Goal: Task Accomplishment & Management: Manage account settings

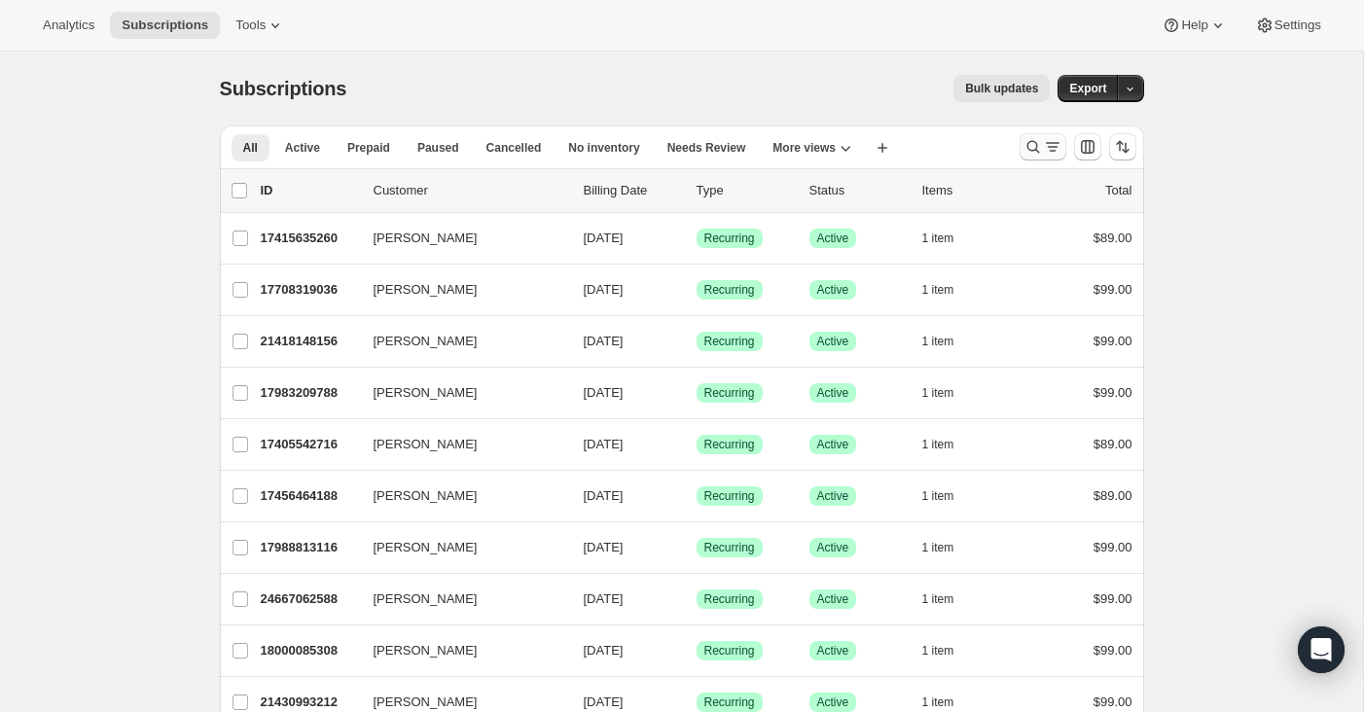
click at [1027, 148] on icon "Search and filter results" at bounding box center [1032, 147] width 13 height 13
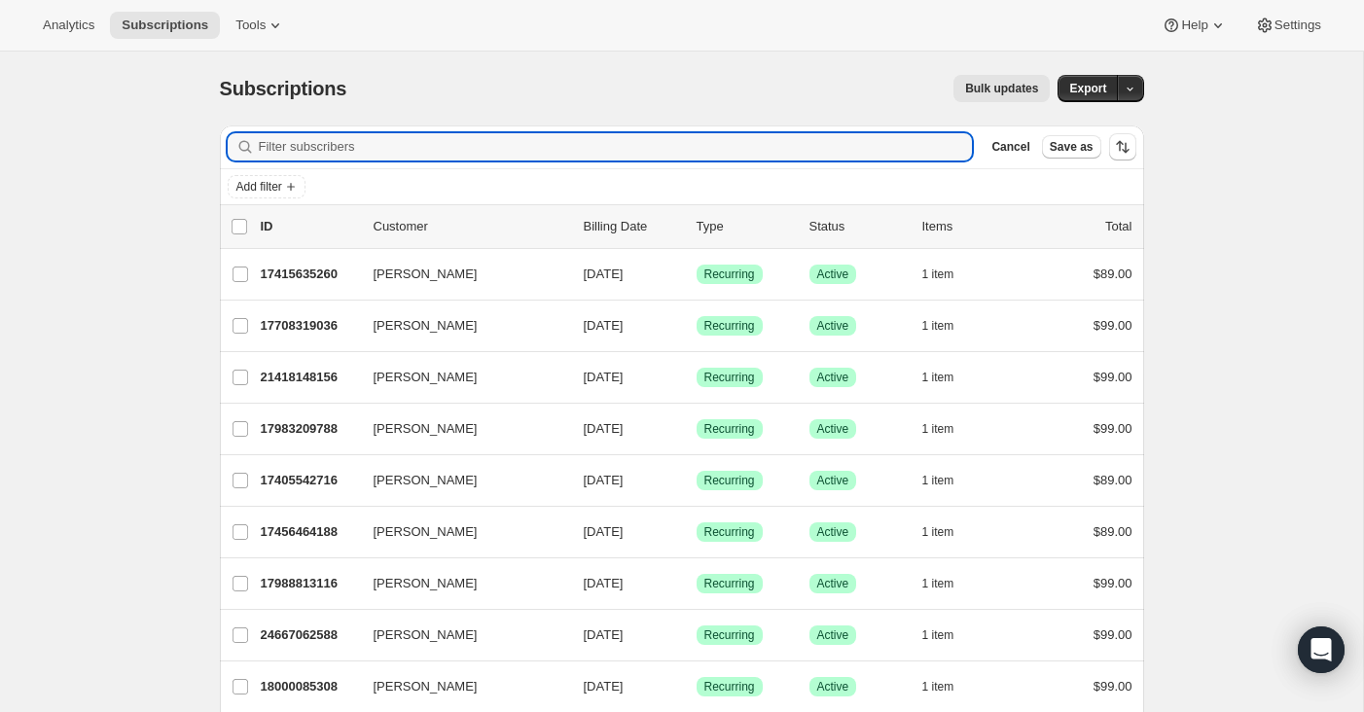
paste input "[EMAIL_ADDRESS][DOMAIN_NAME]"
type input "[EMAIL_ADDRESS][DOMAIN_NAME]"
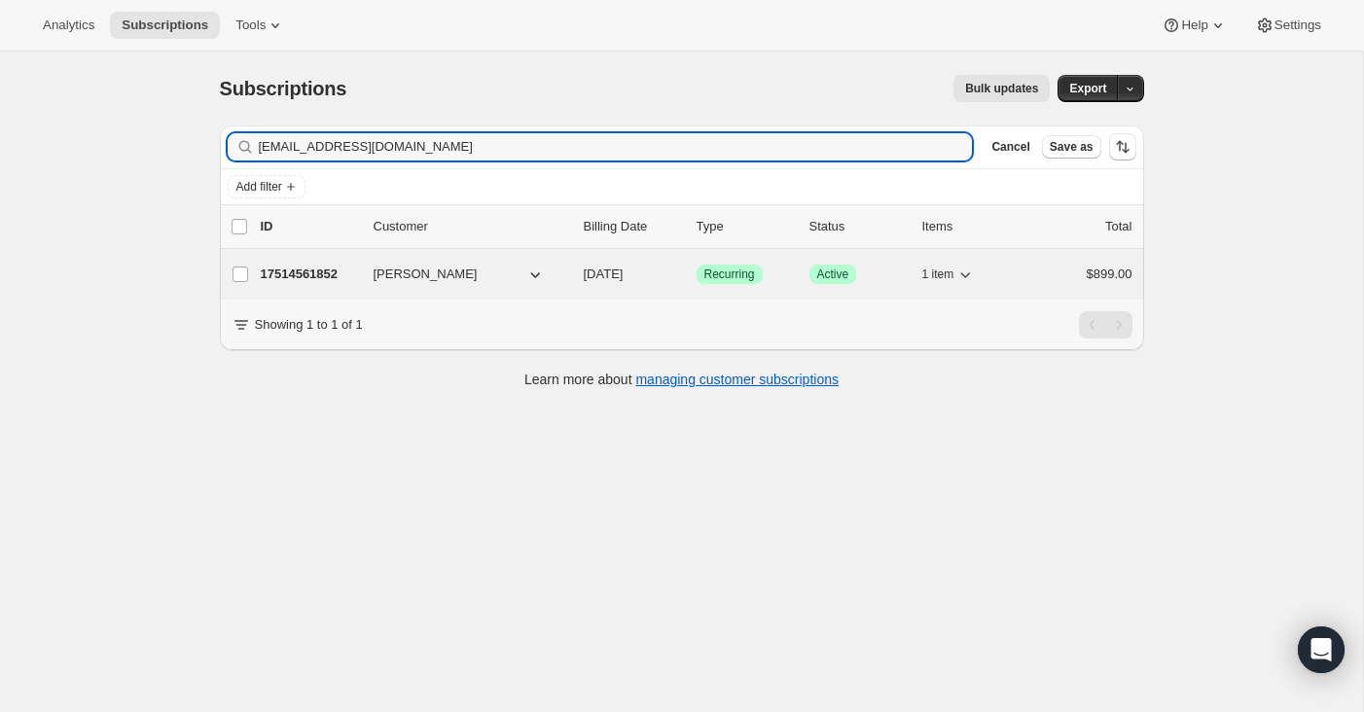
click at [288, 271] on p "17514561852" at bounding box center [309, 274] width 97 height 19
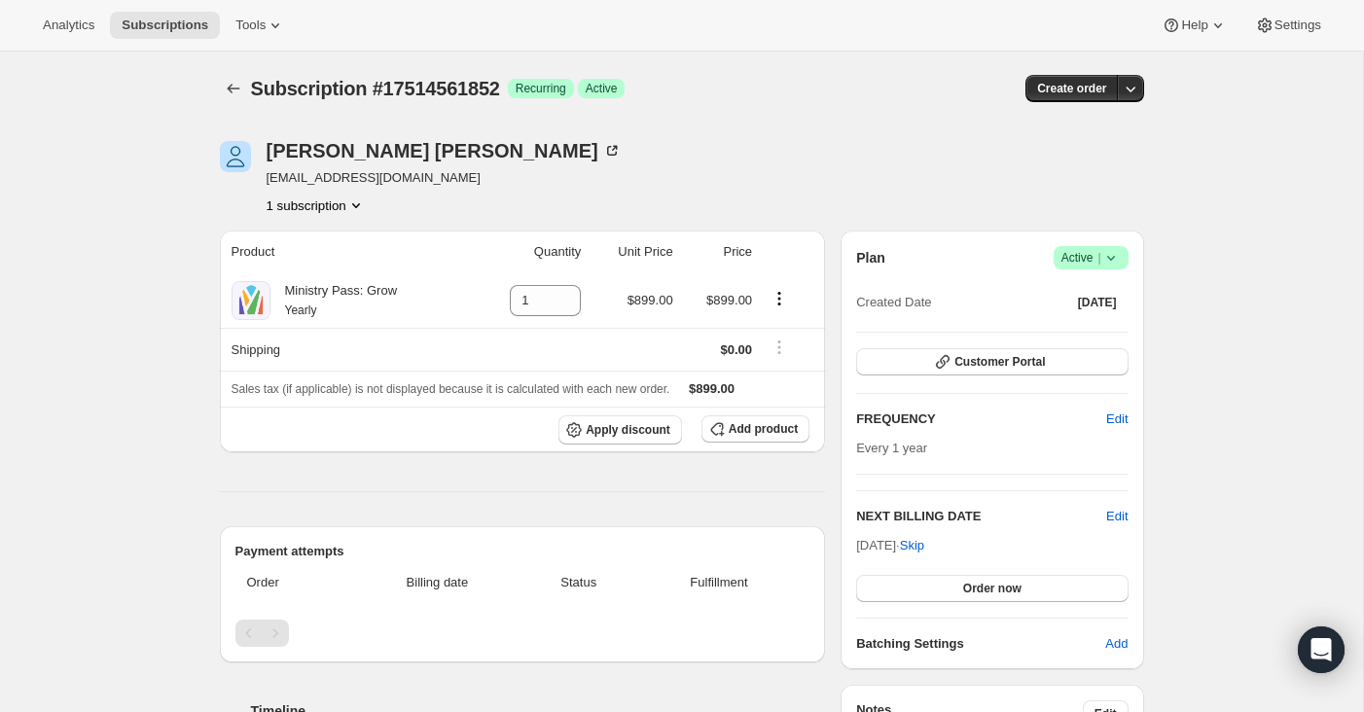
click at [1117, 260] on icon at bounding box center [1110, 257] width 19 height 19
click at [1096, 332] on span "Cancel subscription" at bounding box center [1085, 329] width 110 height 15
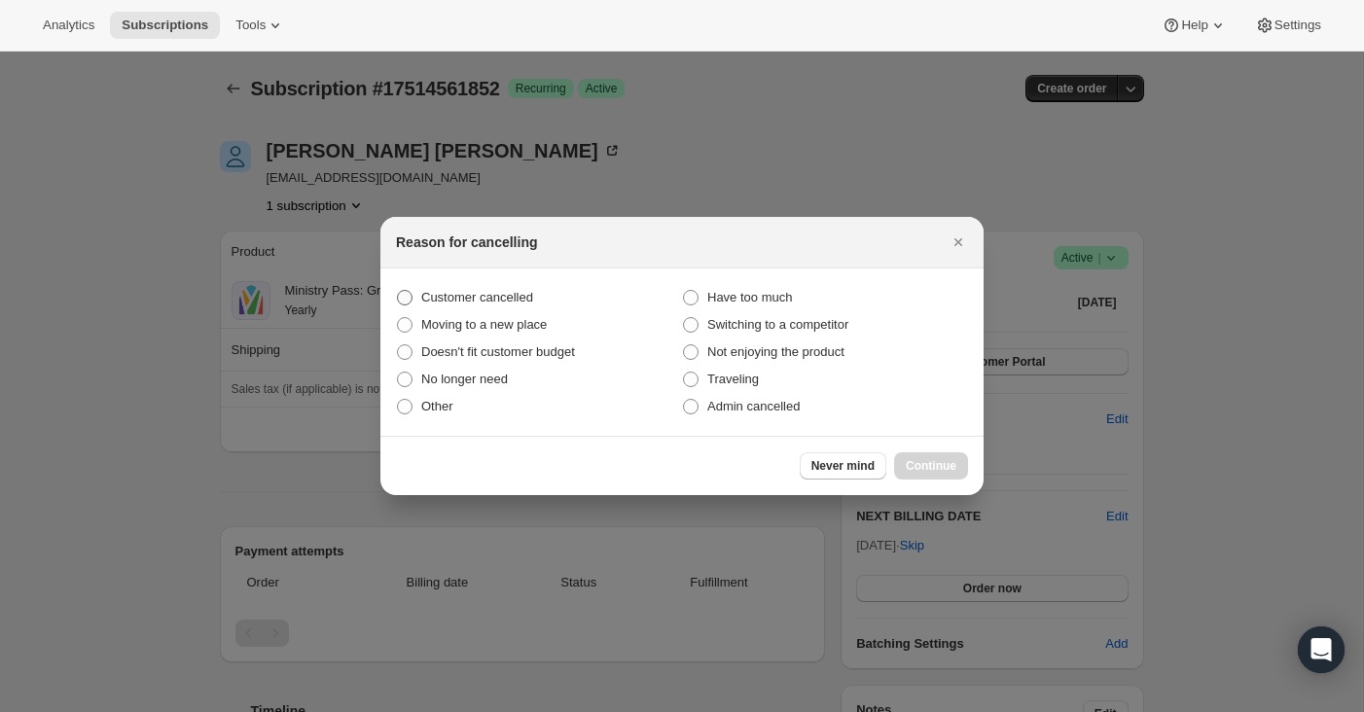
click at [477, 303] on span "Customer cancelled" at bounding box center [477, 297] width 112 height 15
click at [398, 291] on input "Customer cancelled" at bounding box center [397, 290] width 1 height 1
radio input "true"
click at [955, 469] on span "Continue" at bounding box center [931, 466] width 51 height 16
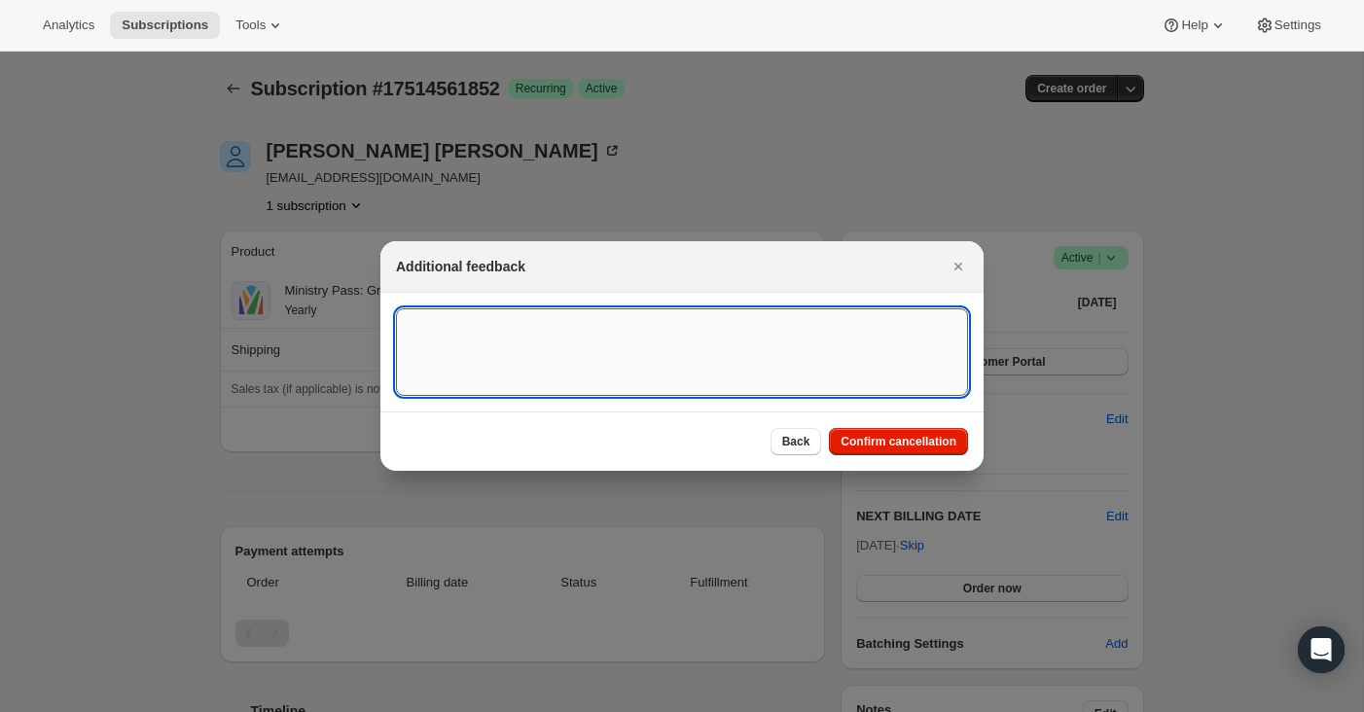
click at [682, 342] on textarea ":rbr:" at bounding box center [682, 352] width 572 height 88
type textarea "canceled on 9/8"
click at [871, 436] on span "Confirm cancellation" at bounding box center [898, 442] width 116 height 16
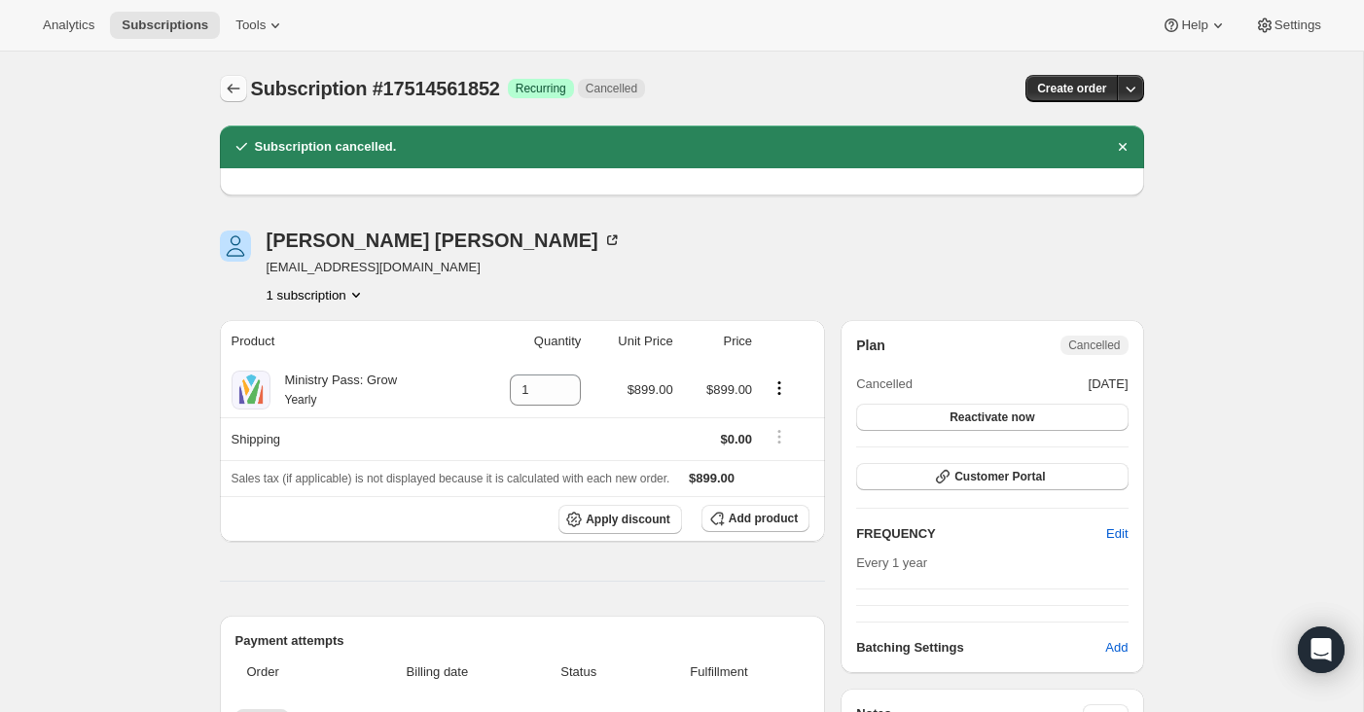
click at [238, 92] on icon "Subscriptions" at bounding box center [233, 88] width 19 height 19
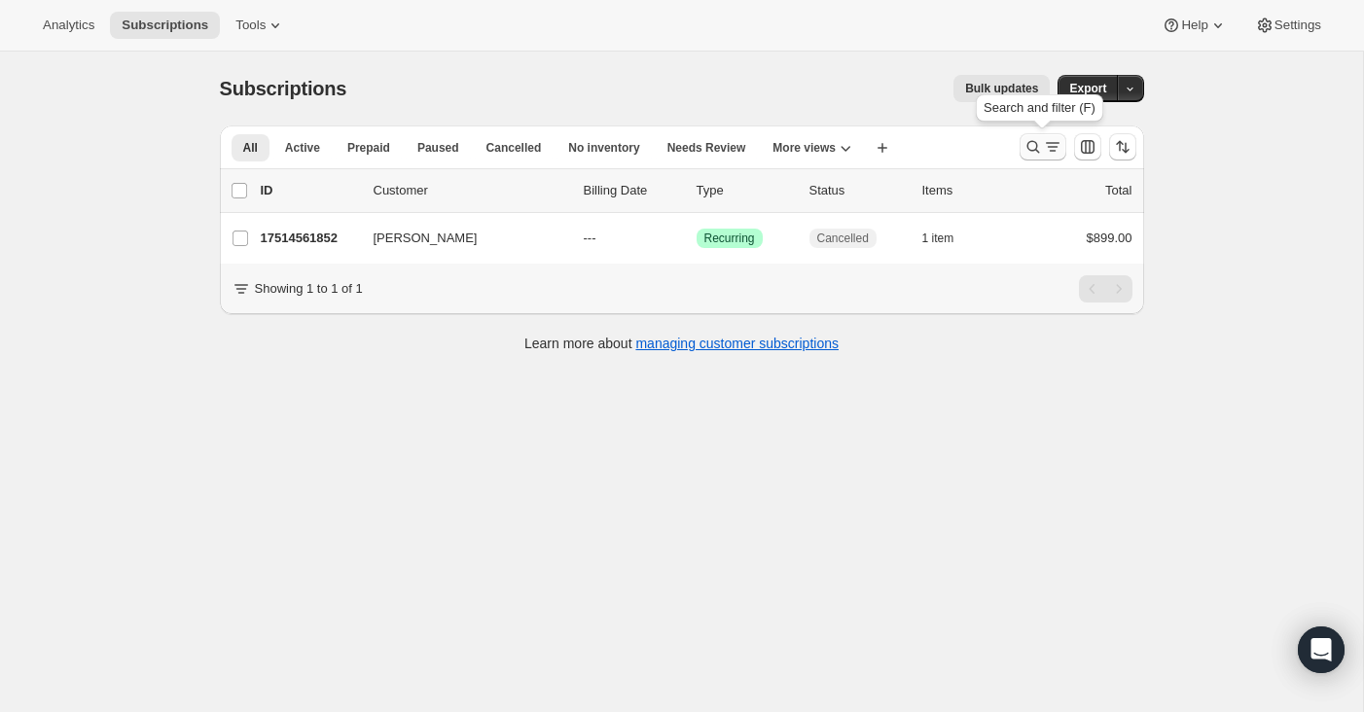
click at [1049, 148] on icon "Search and filter results" at bounding box center [1052, 146] width 19 height 19
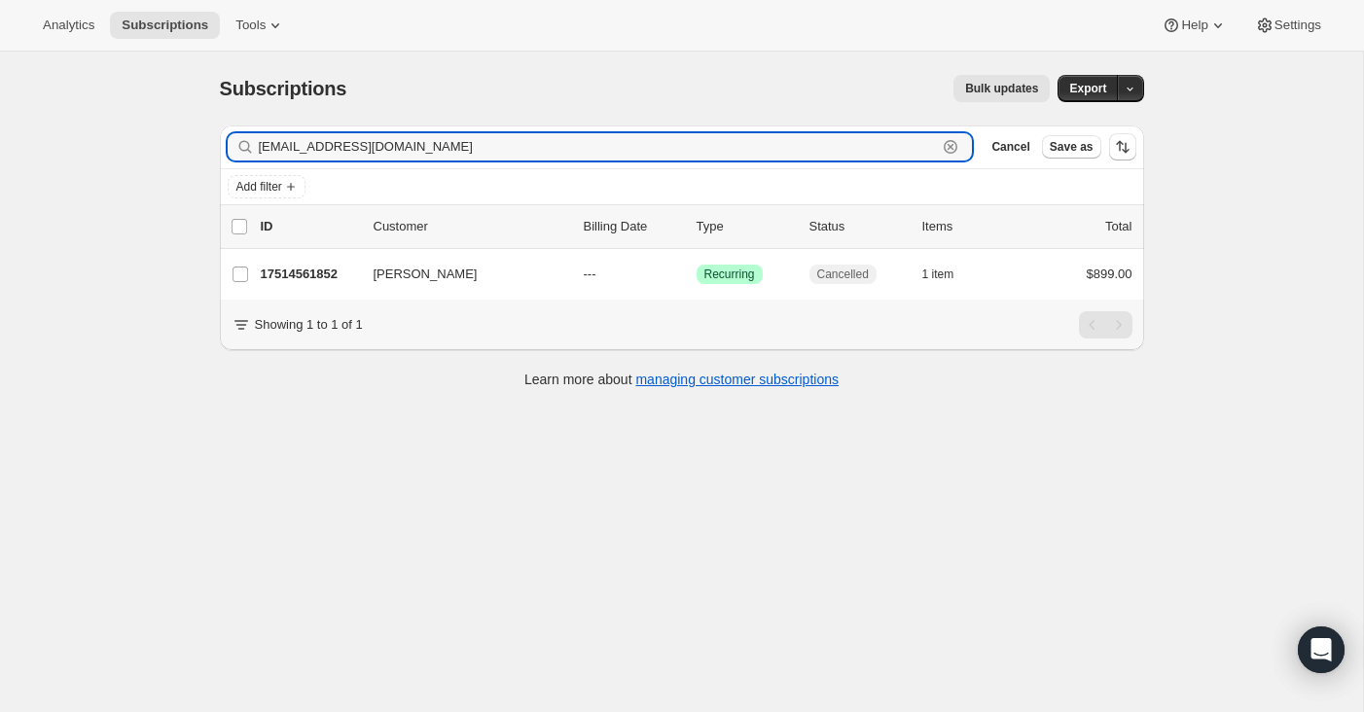
paste input "[EMAIL_ADDRESS][DOMAIN_NAME]"
type input "[EMAIL_ADDRESS][DOMAIN_NAME]"
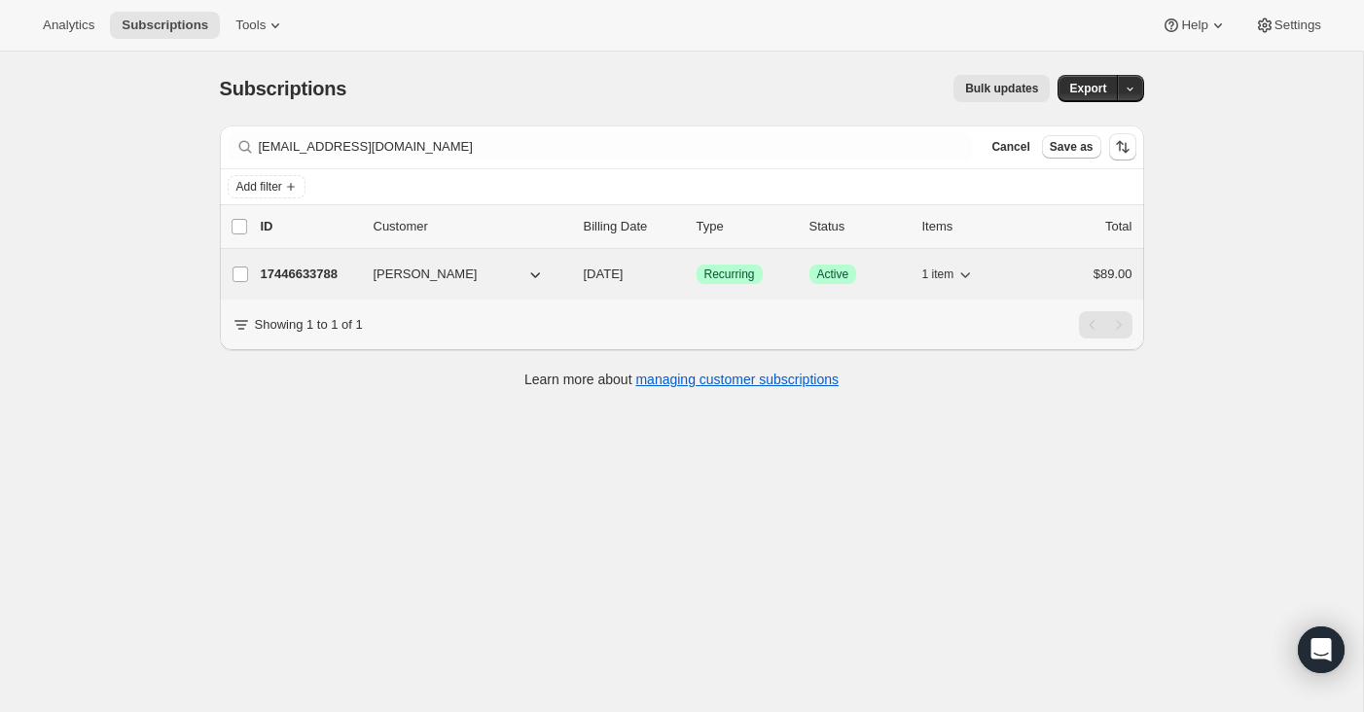
click at [305, 274] on p "17446633788" at bounding box center [309, 274] width 97 height 19
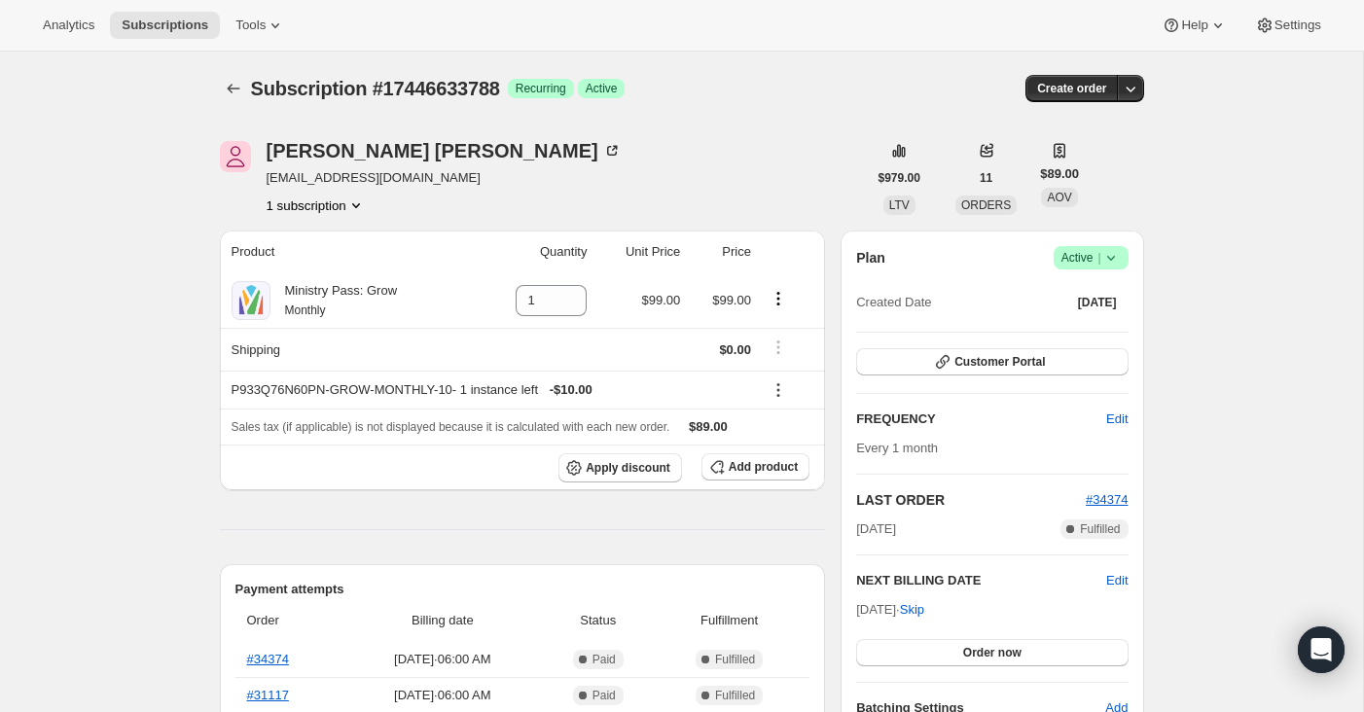
click at [1124, 253] on span "Success Active |" at bounding box center [1090, 257] width 75 height 23
click at [1088, 325] on span "Cancel subscription" at bounding box center [1085, 329] width 110 height 15
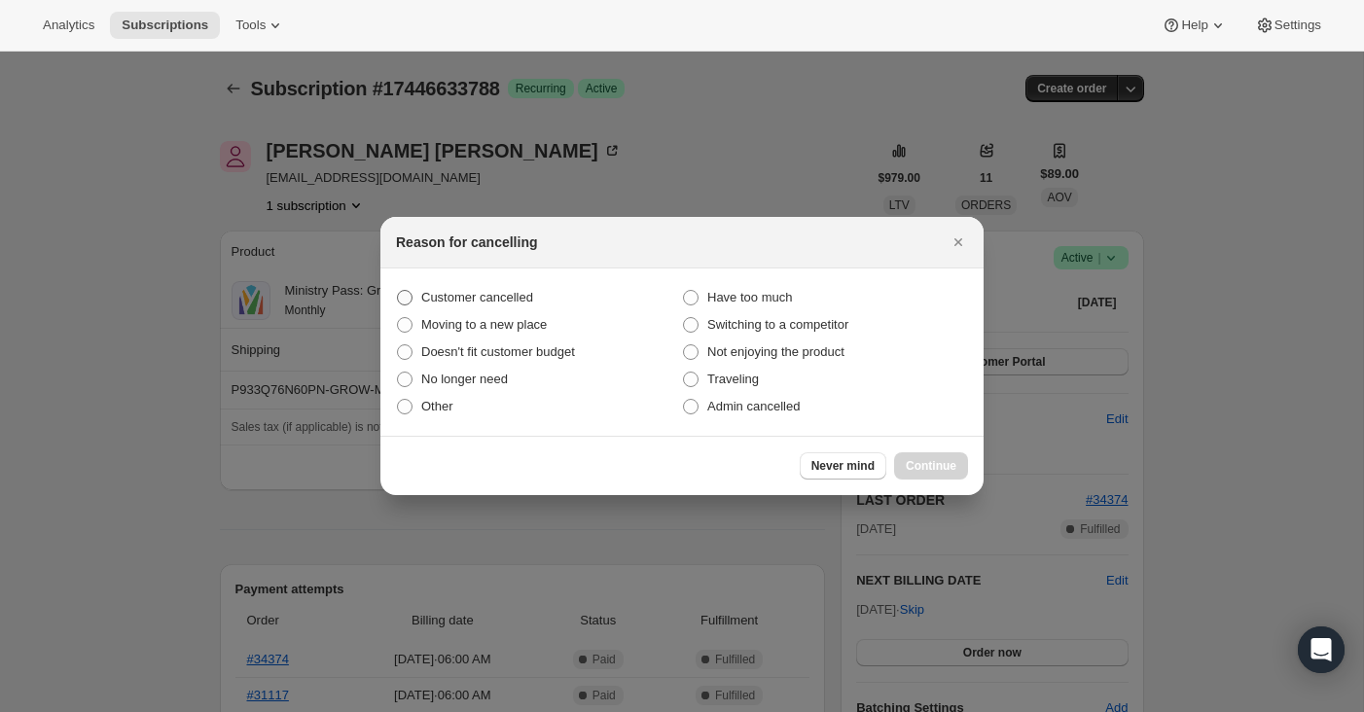
click at [553, 287] on label "Customer cancelled" at bounding box center [539, 297] width 286 height 27
click at [398, 290] on input "Customer cancelled" at bounding box center [397, 290] width 1 height 1
radio input "true"
click at [909, 461] on span "Continue" at bounding box center [931, 466] width 51 height 16
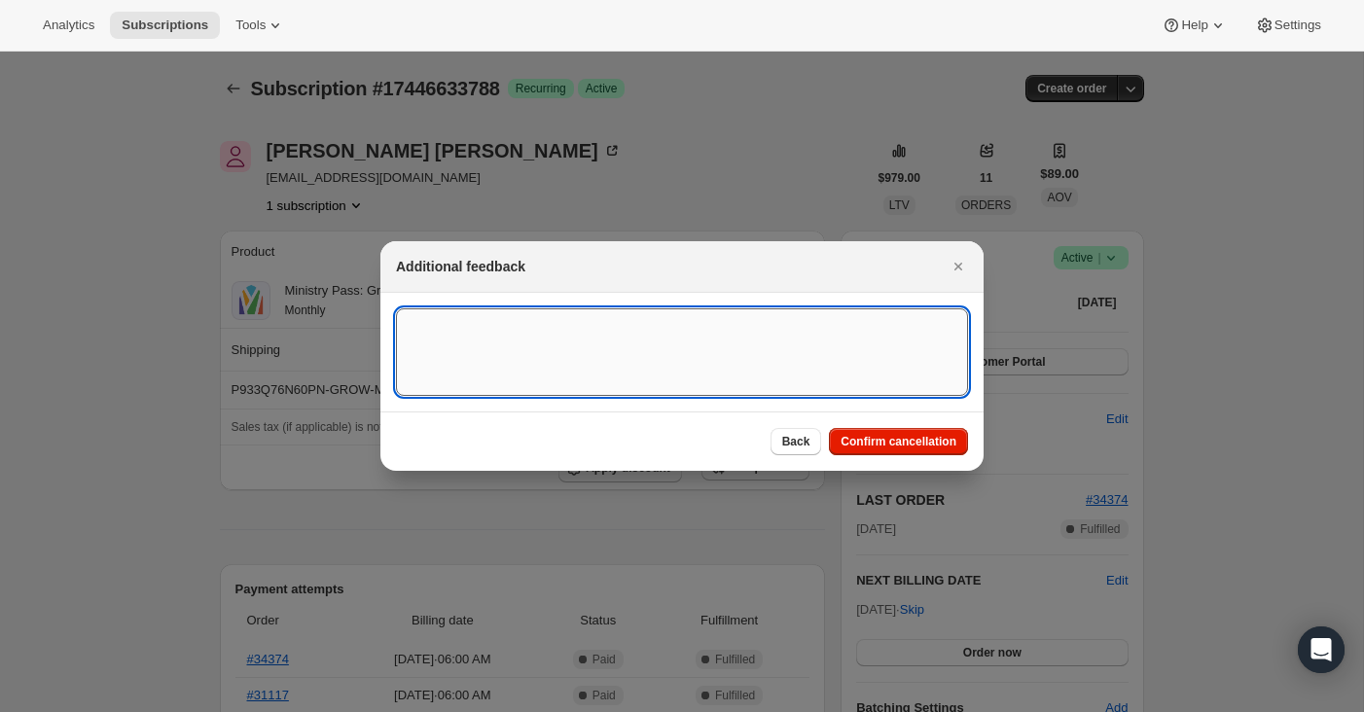
click at [765, 312] on textarea ":rhv:" at bounding box center [682, 352] width 572 height 88
type textarea "canceled on 9/8"
click at [866, 446] on span "Confirm cancellation" at bounding box center [898, 442] width 116 height 16
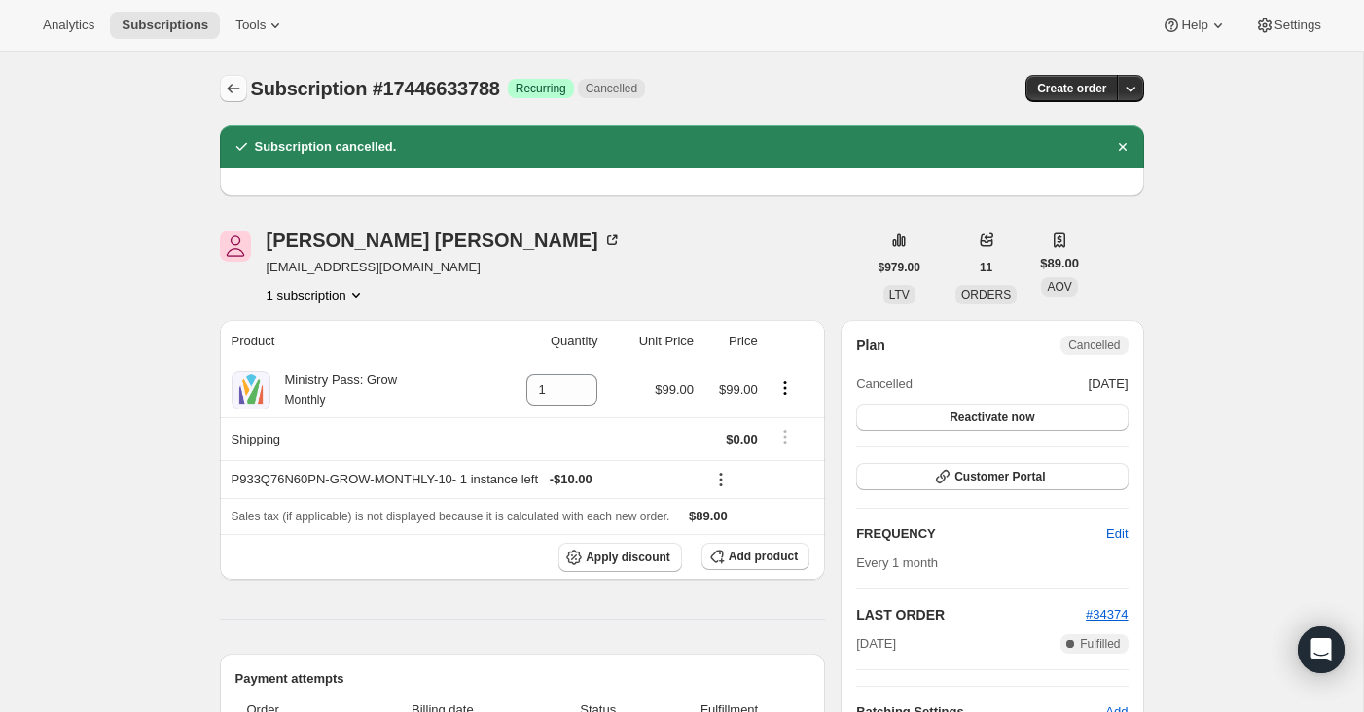
click at [229, 84] on icon "Subscriptions" at bounding box center [233, 88] width 19 height 19
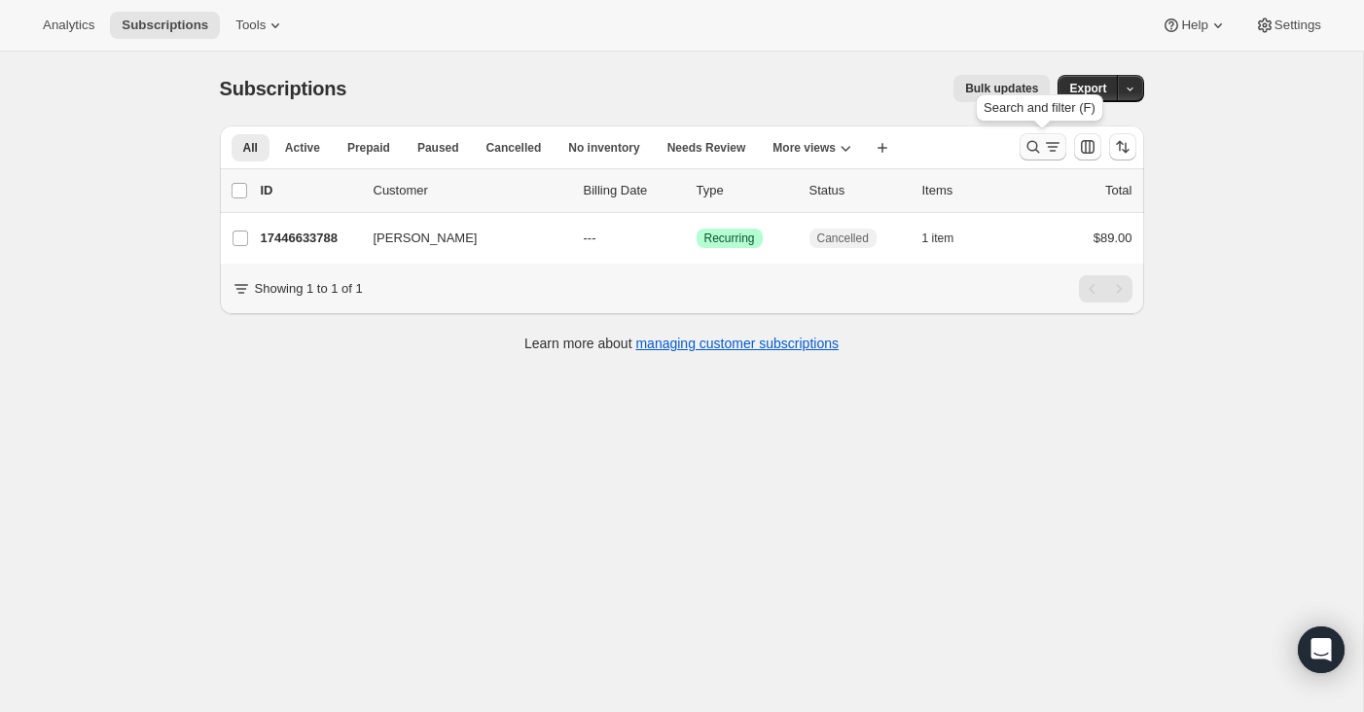
click at [1045, 146] on icon "Search and filter results" at bounding box center [1052, 146] width 19 height 19
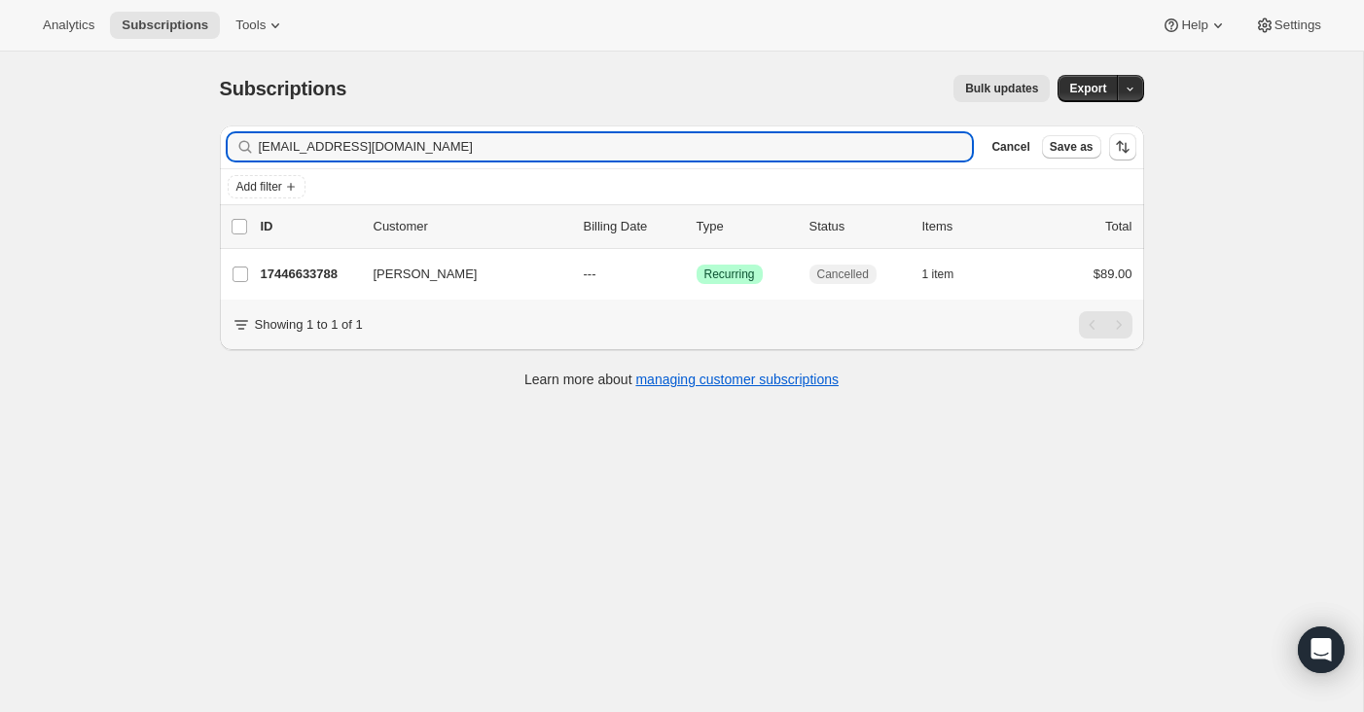
type input "[EMAIL_ADDRESS][DOMAIN_NAME]"
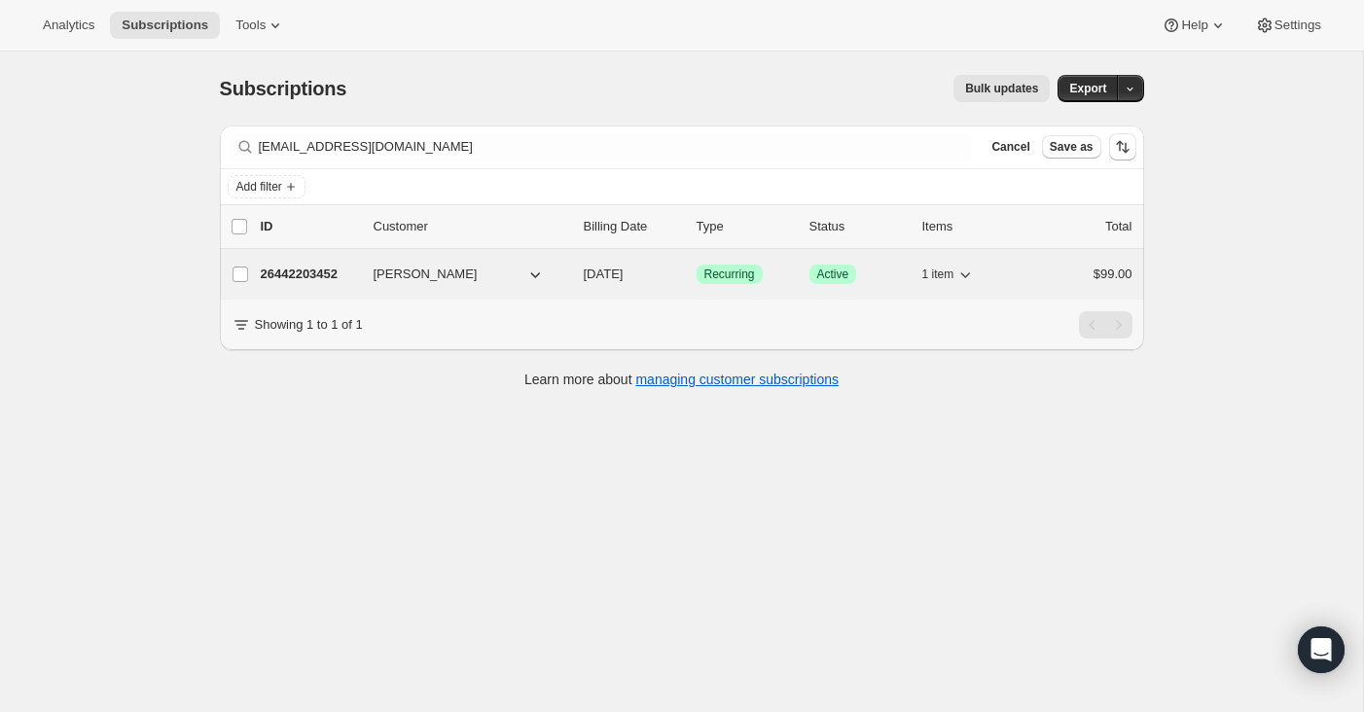
click at [279, 267] on p "26442203452" at bounding box center [309, 274] width 97 height 19
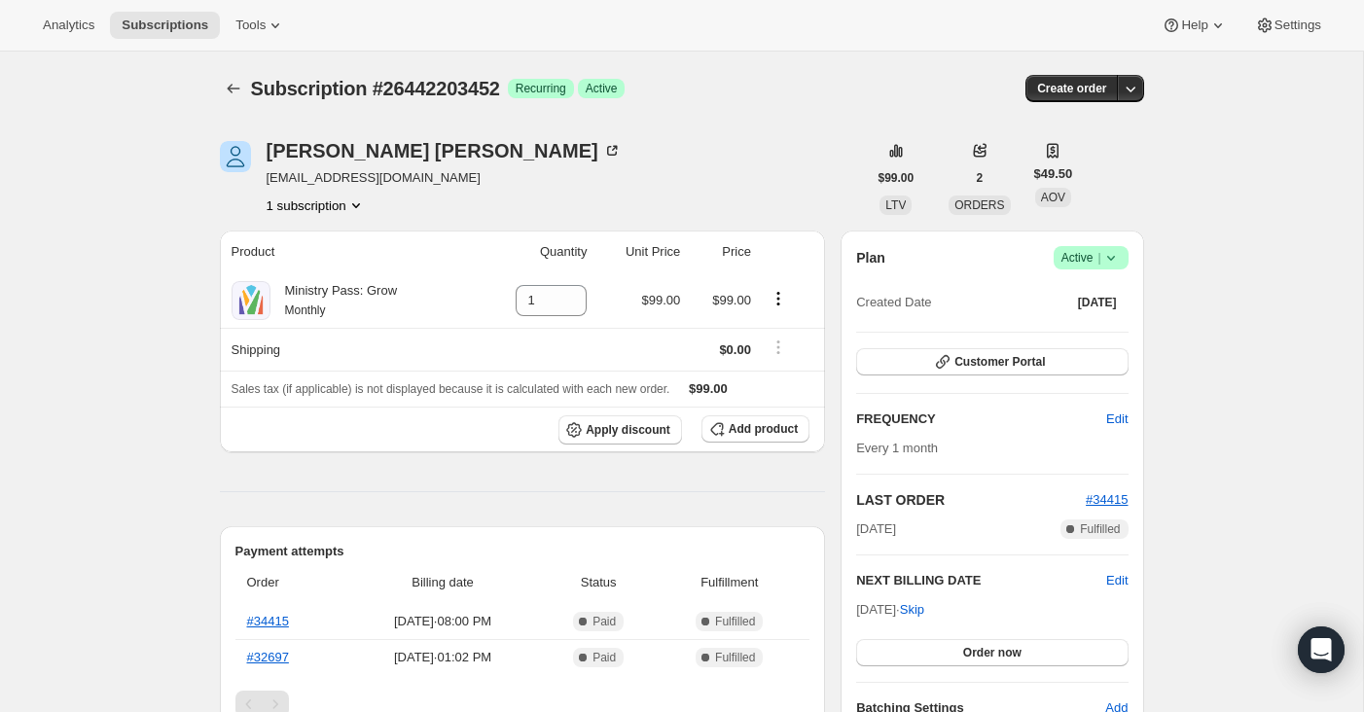
click at [1109, 264] on icon at bounding box center [1110, 257] width 19 height 19
click at [1093, 334] on span "Cancel subscription" at bounding box center [1085, 329] width 110 height 15
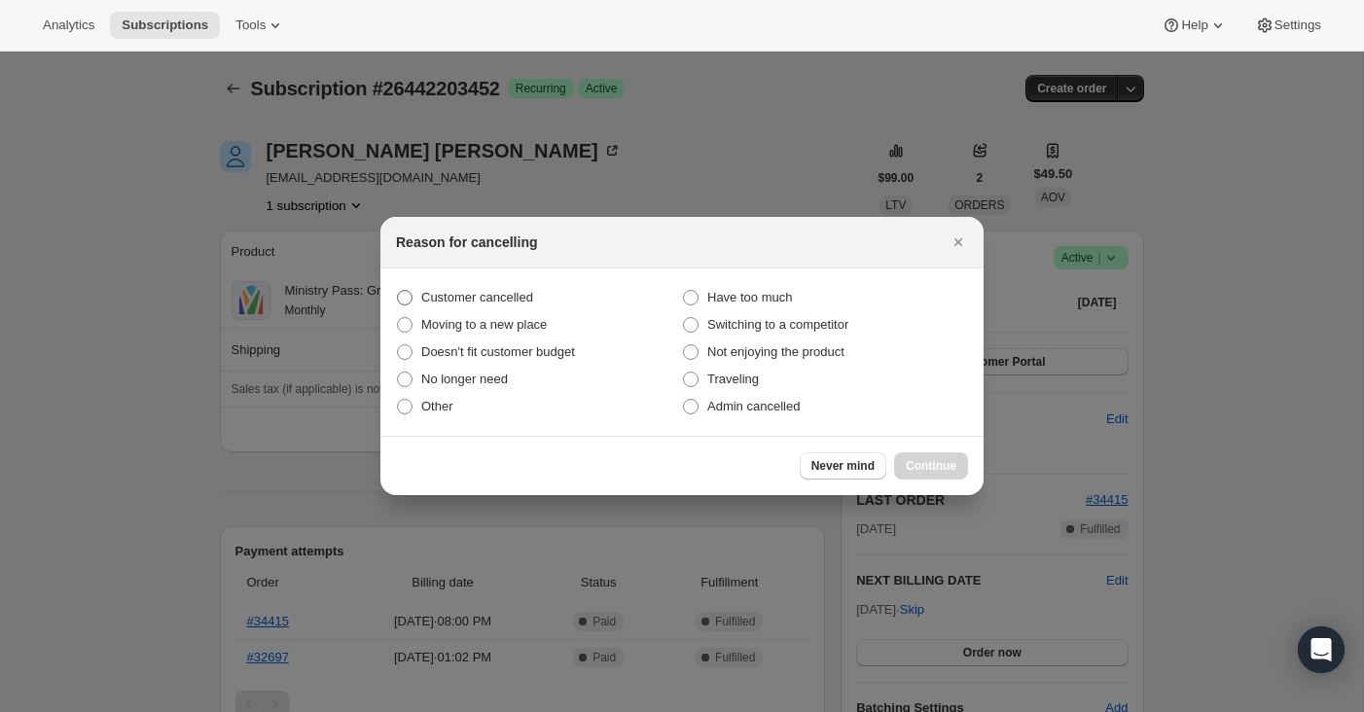
click at [492, 299] on span "Customer cancelled" at bounding box center [477, 297] width 112 height 15
click at [398, 291] on input "Customer cancelled" at bounding box center [397, 290] width 1 height 1
radio input "true"
click at [925, 457] on button "Continue" at bounding box center [931, 465] width 74 height 27
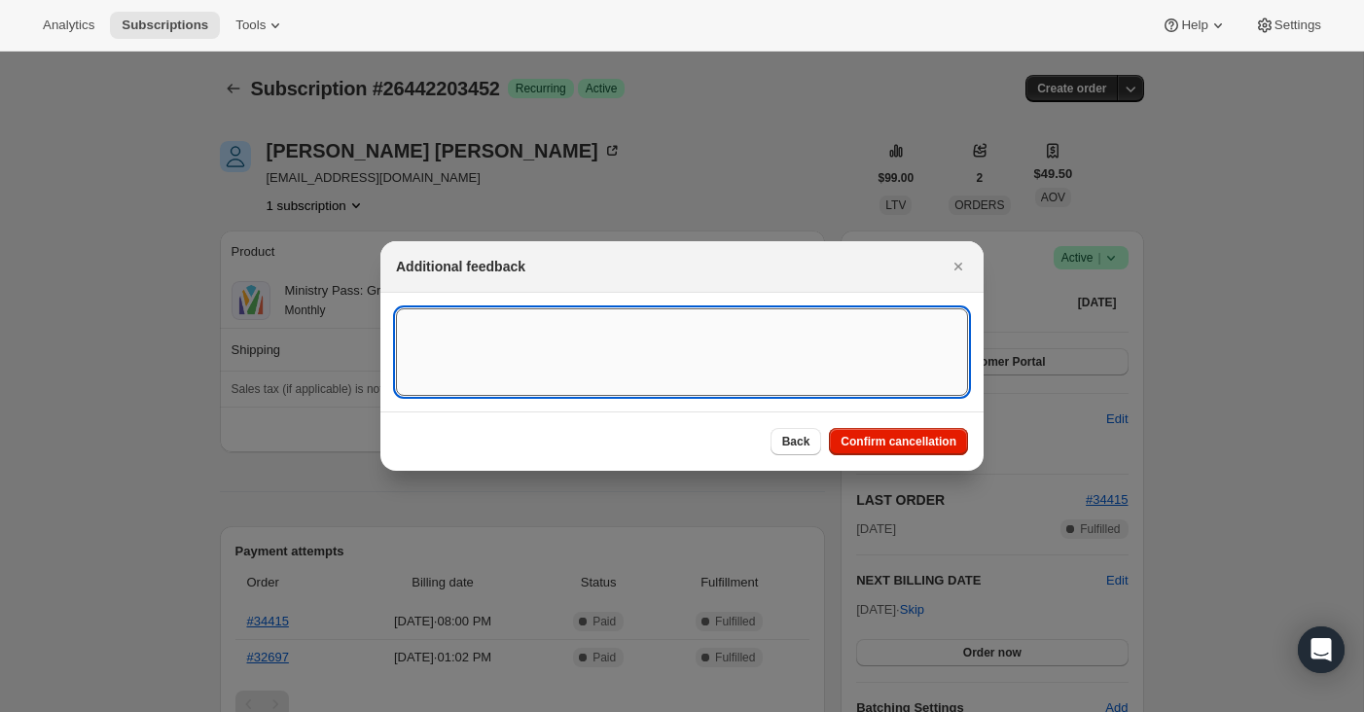
click at [747, 373] on textarea ":ro9:" at bounding box center [682, 352] width 572 height 88
type textarea "canceled on 9/8"
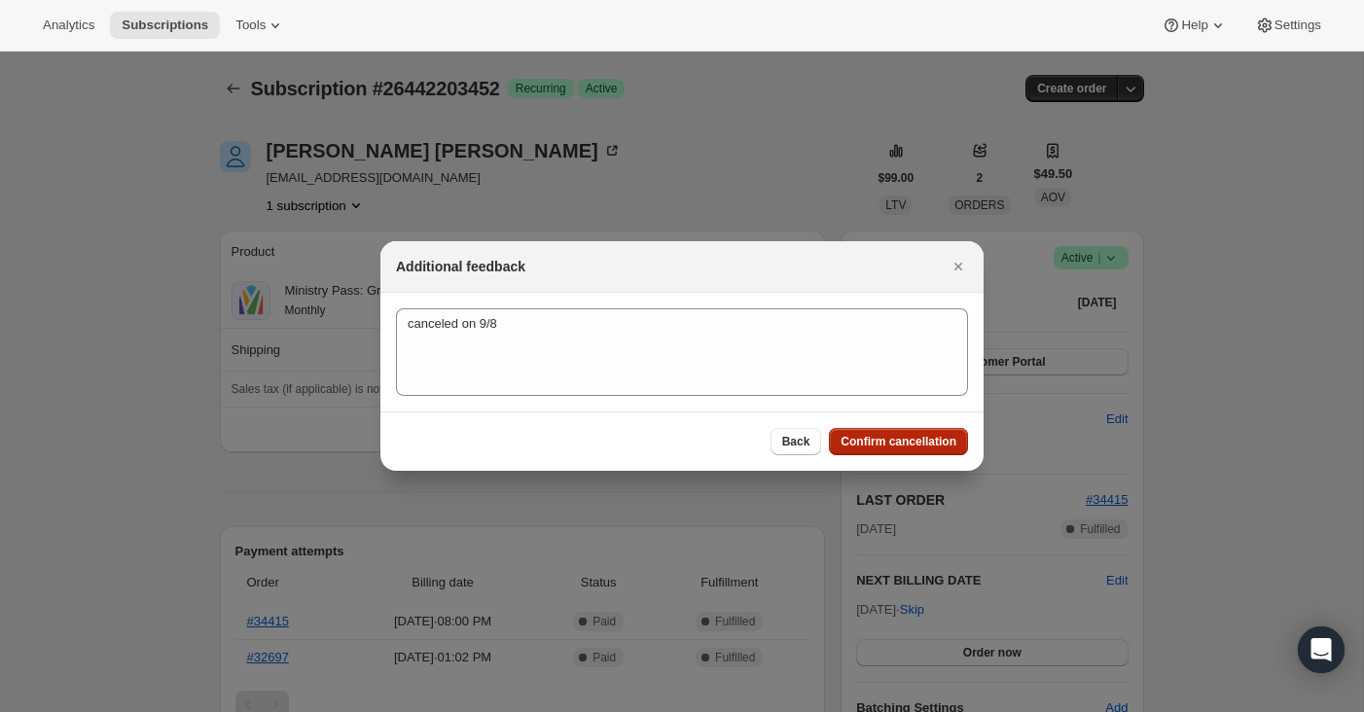
click at [900, 446] on span "Confirm cancellation" at bounding box center [898, 442] width 116 height 16
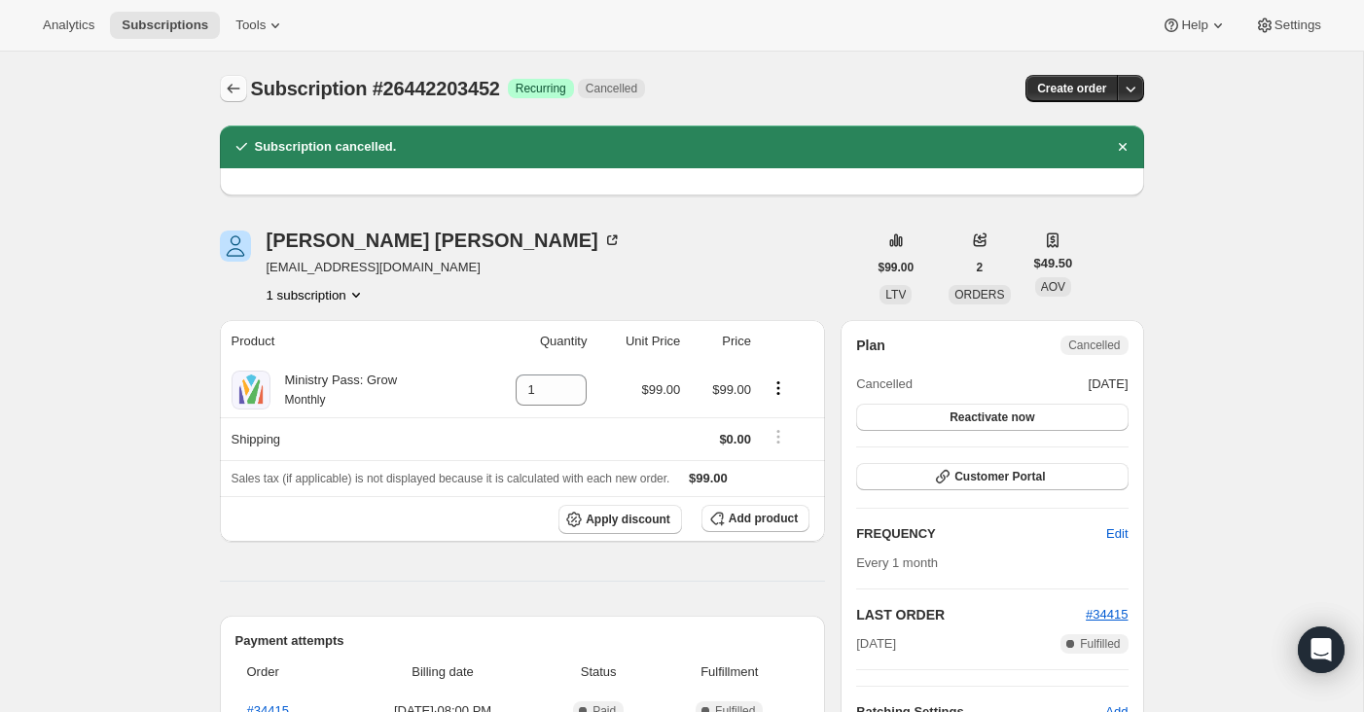
click at [239, 77] on button "Subscriptions" at bounding box center [233, 88] width 27 height 27
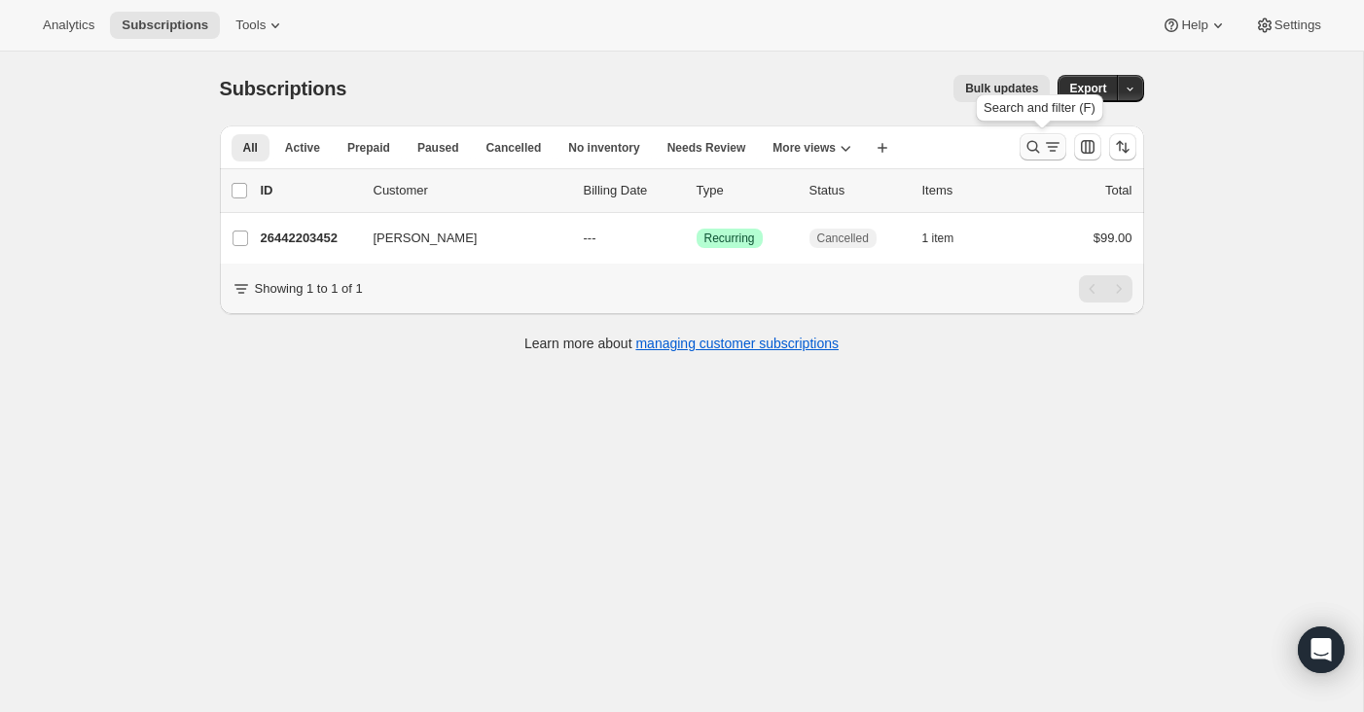
click at [1034, 149] on icon "Search and filter results" at bounding box center [1032, 146] width 19 height 19
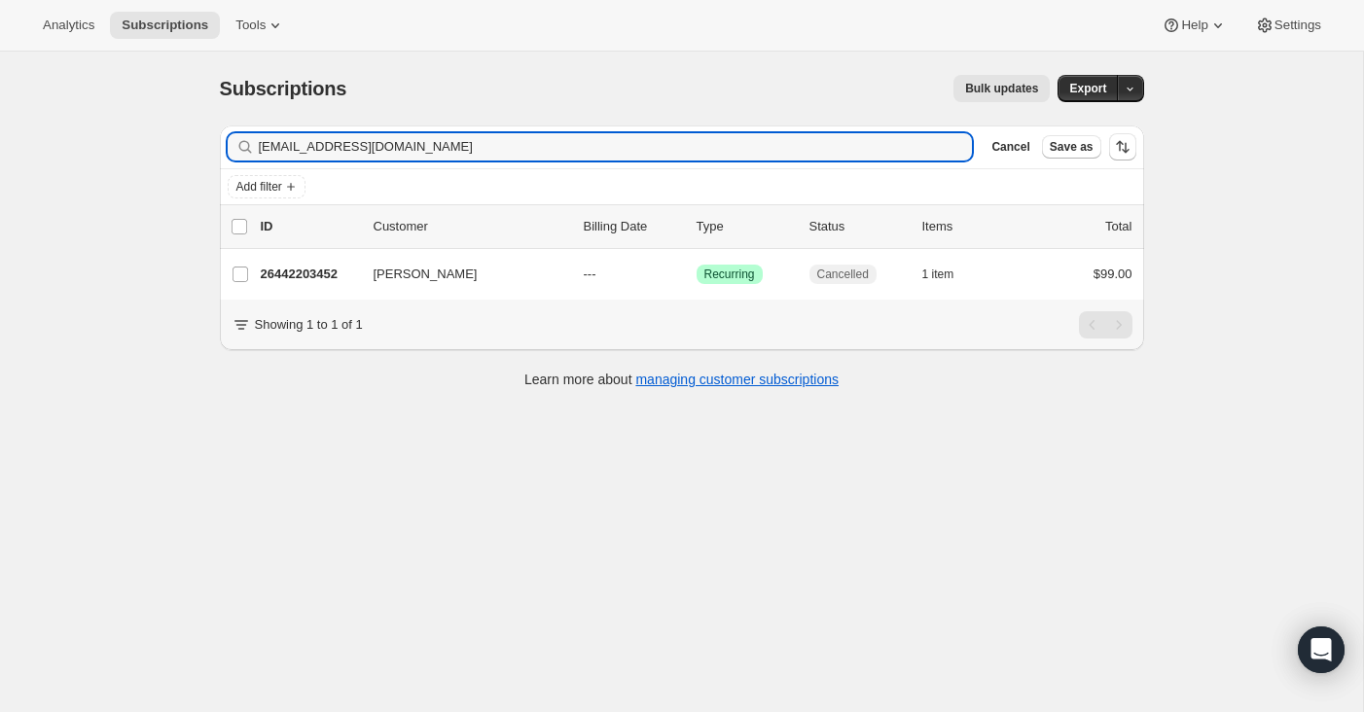
type input "[EMAIL_ADDRESS][DOMAIN_NAME]"
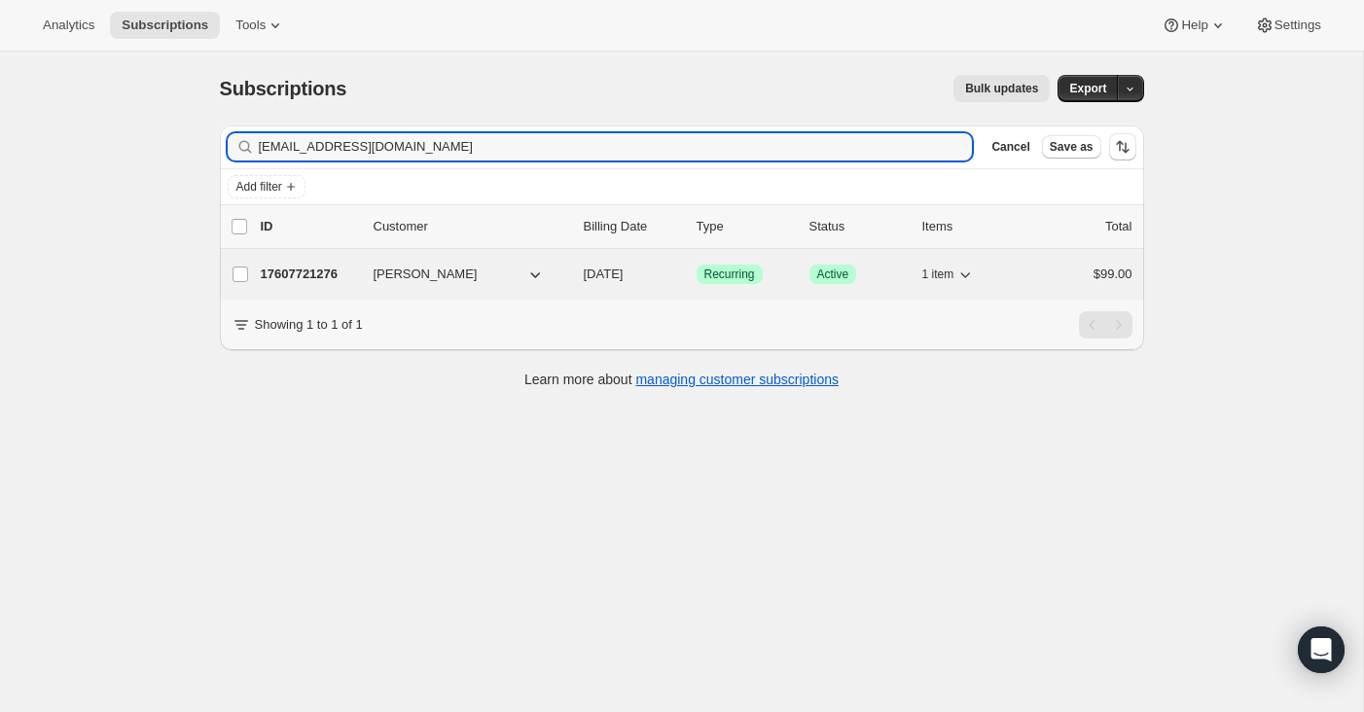
click at [275, 268] on p "17607721276" at bounding box center [309, 274] width 97 height 19
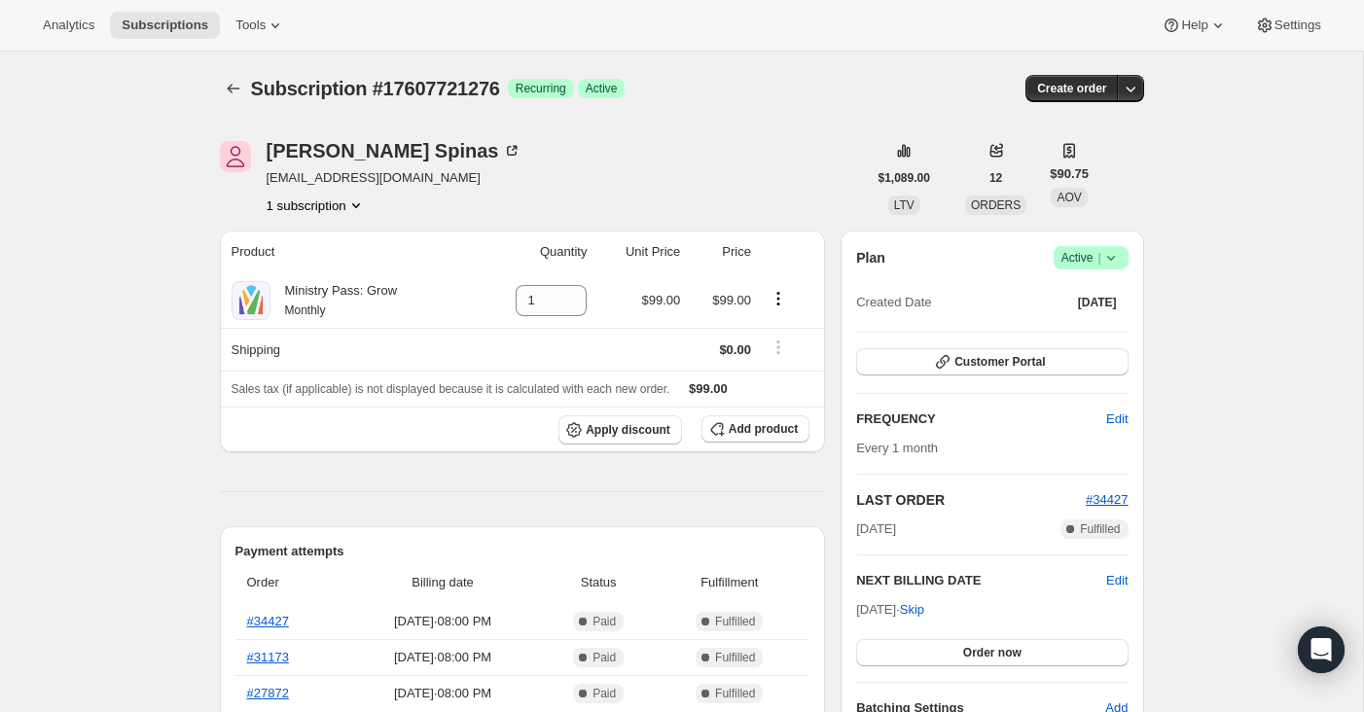
click at [1115, 257] on icon at bounding box center [1110, 257] width 19 height 19
click at [1069, 335] on span "Cancel subscription" at bounding box center [1085, 329] width 110 height 15
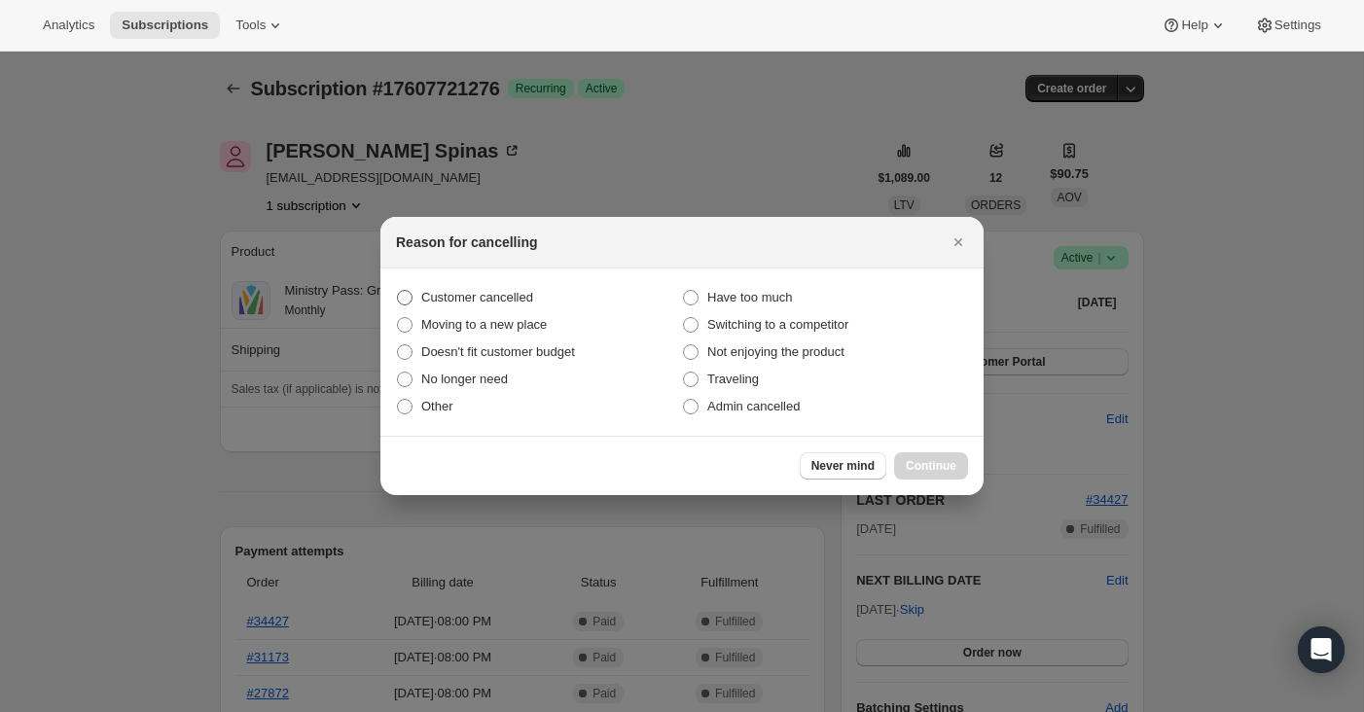
click at [520, 304] on span "Customer cancelled" at bounding box center [477, 297] width 112 height 15
click at [398, 291] on input "Customer cancelled" at bounding box center [397, 290] width 1 height 1
radio input "true"
click at [934, 468] on span "Continue" at bounding box center [931, 466] width 51 height 16
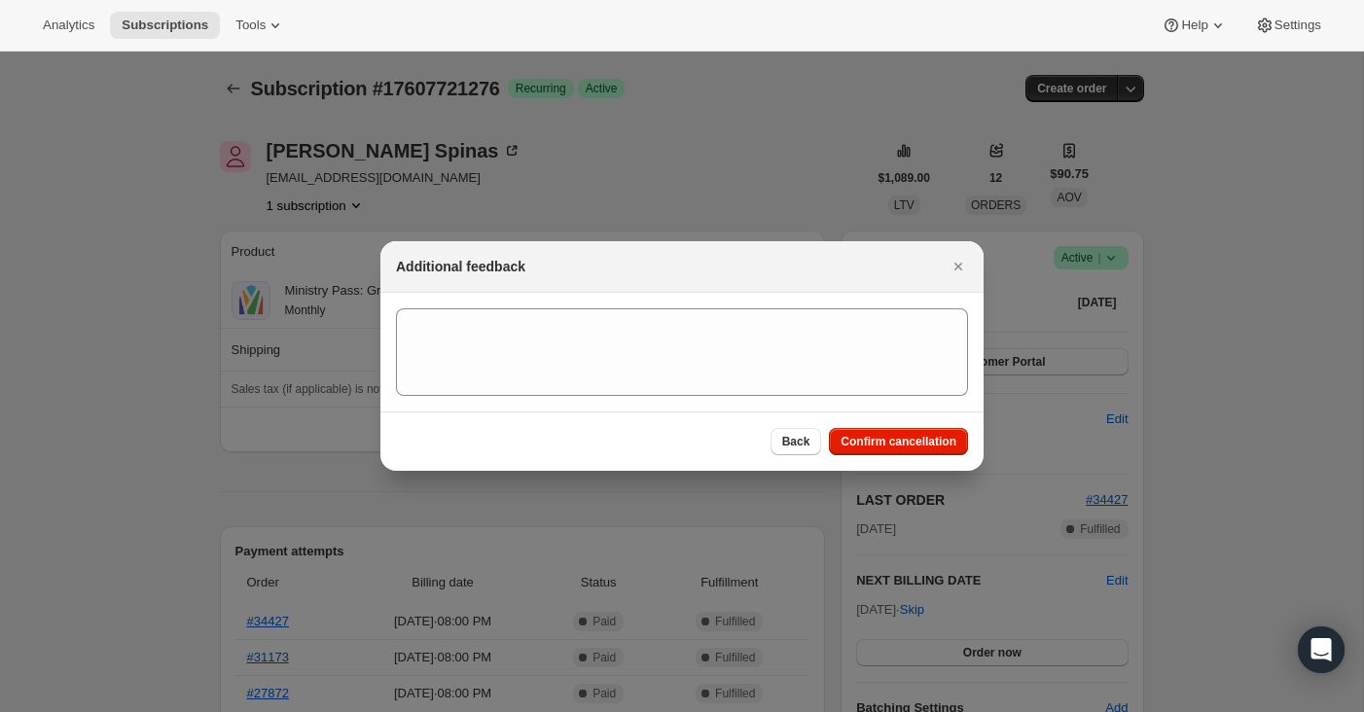
click at [660, 279] on div "Additional feedback" at bounding box center [681, 267] width 603 height 52
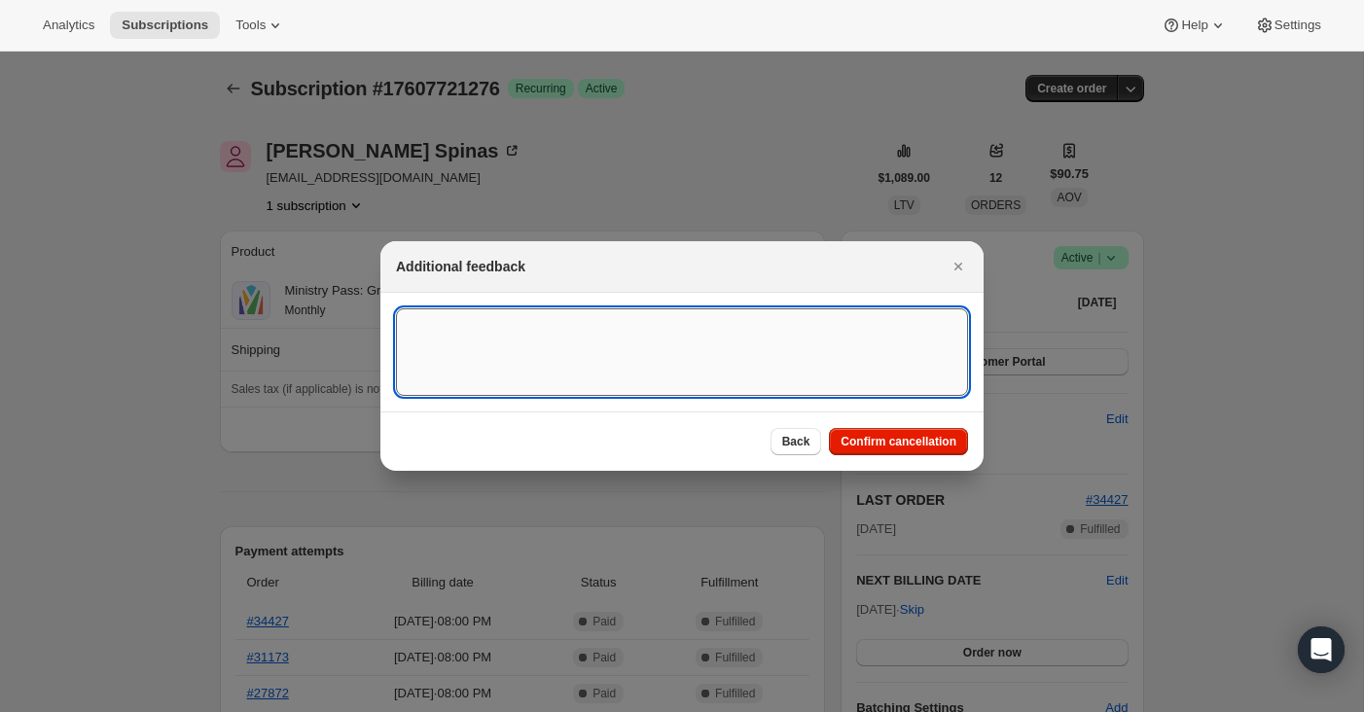
click at [657, 335] on textarea ":rud:" at bounding box center [682, 352] width 572 height 88
type textarea "canceled on 9/8"
click at [874, 453] on button "Confirm cancellation" at bounding box center [898, 441] width 139 height 27
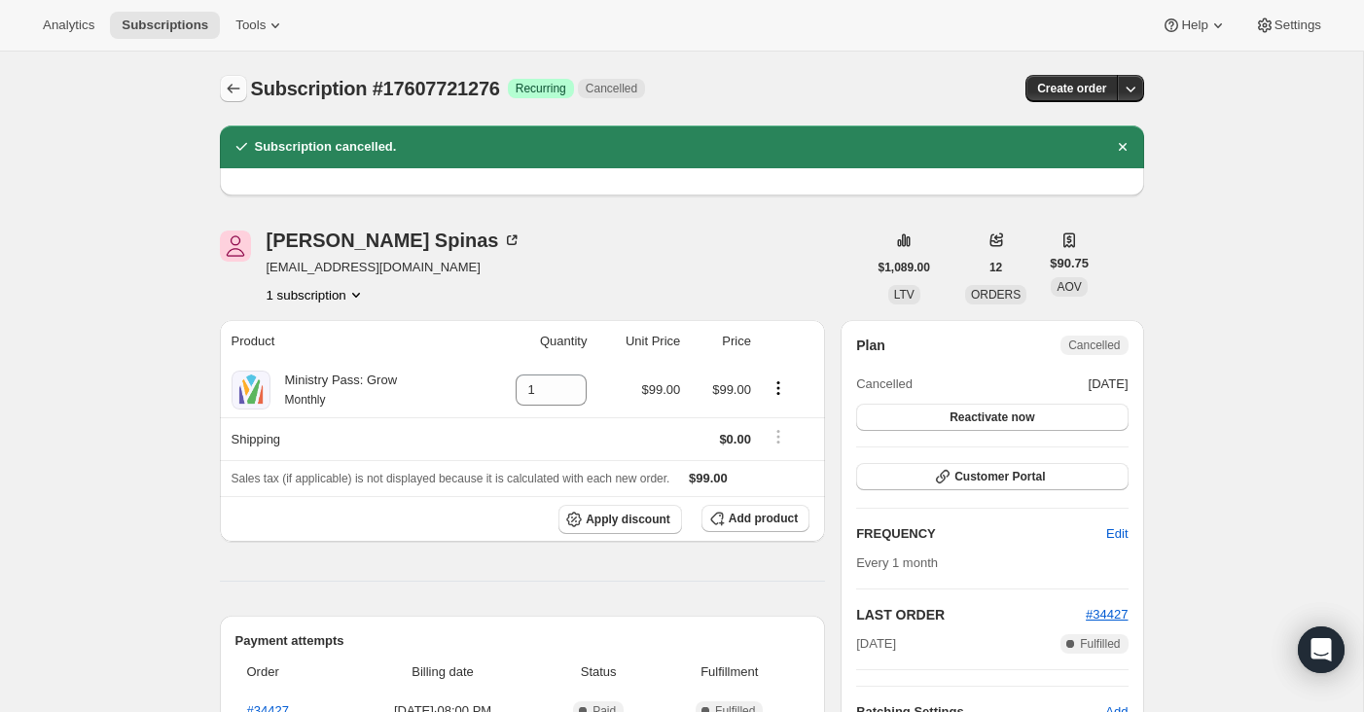
click at [234, 97] on icon "Subscriptions" at bounding box center [233, 88] width 19 height 19
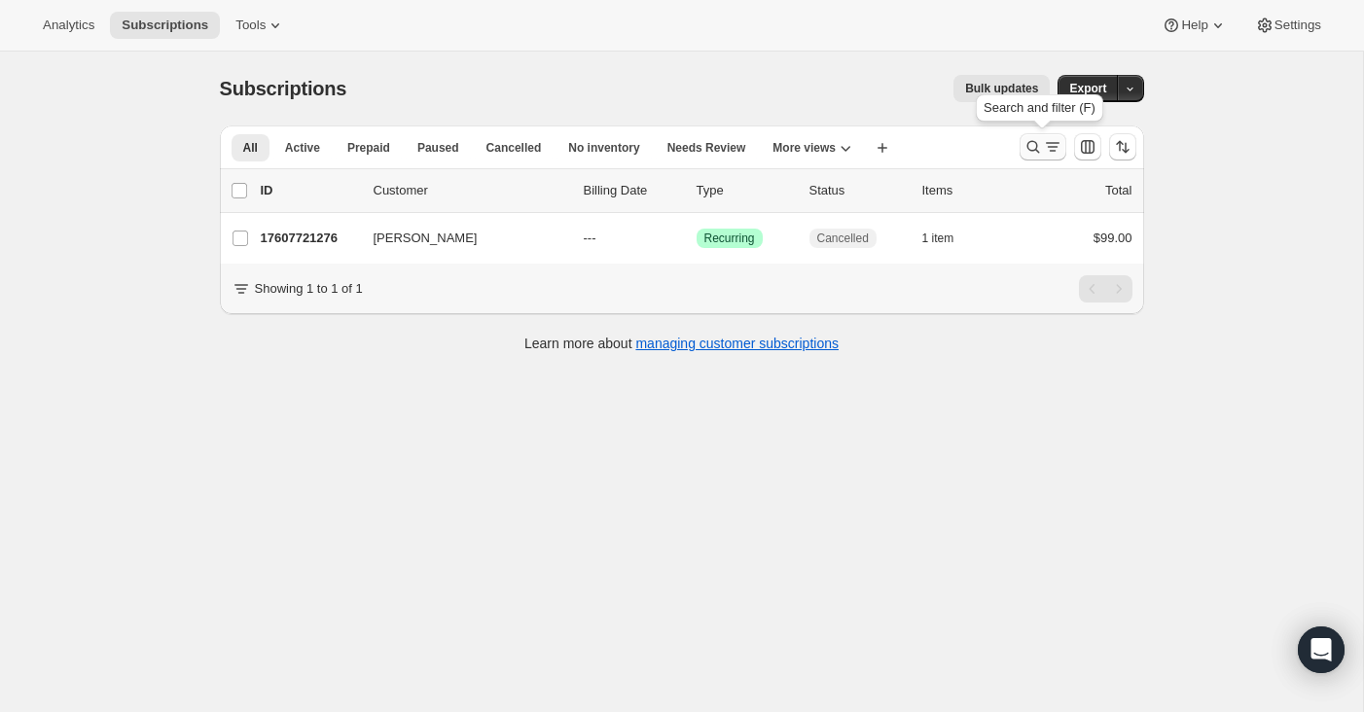
click at [1028, 140] on icon "Search and filter results" at bounding box center [1032, 146] width 19 height 19
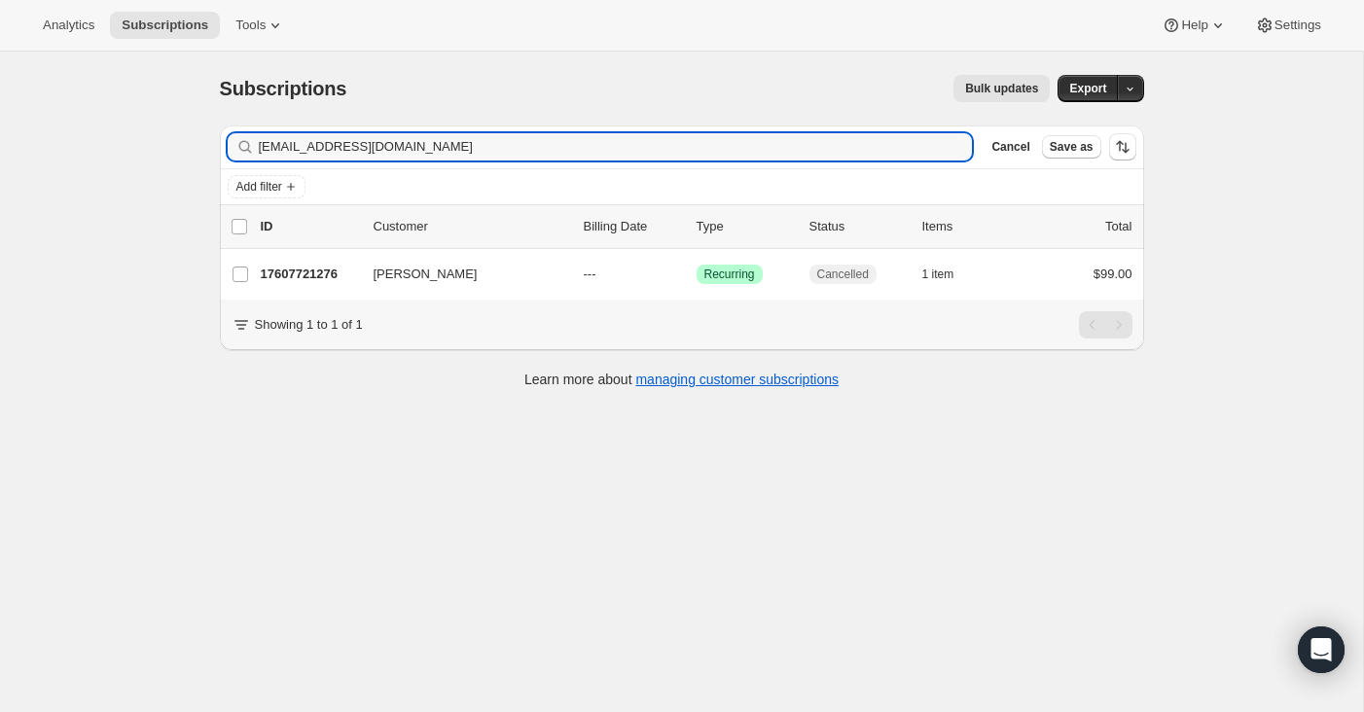
type input "[EMAIL_ADDRESS][DOMAIN_NAME]"
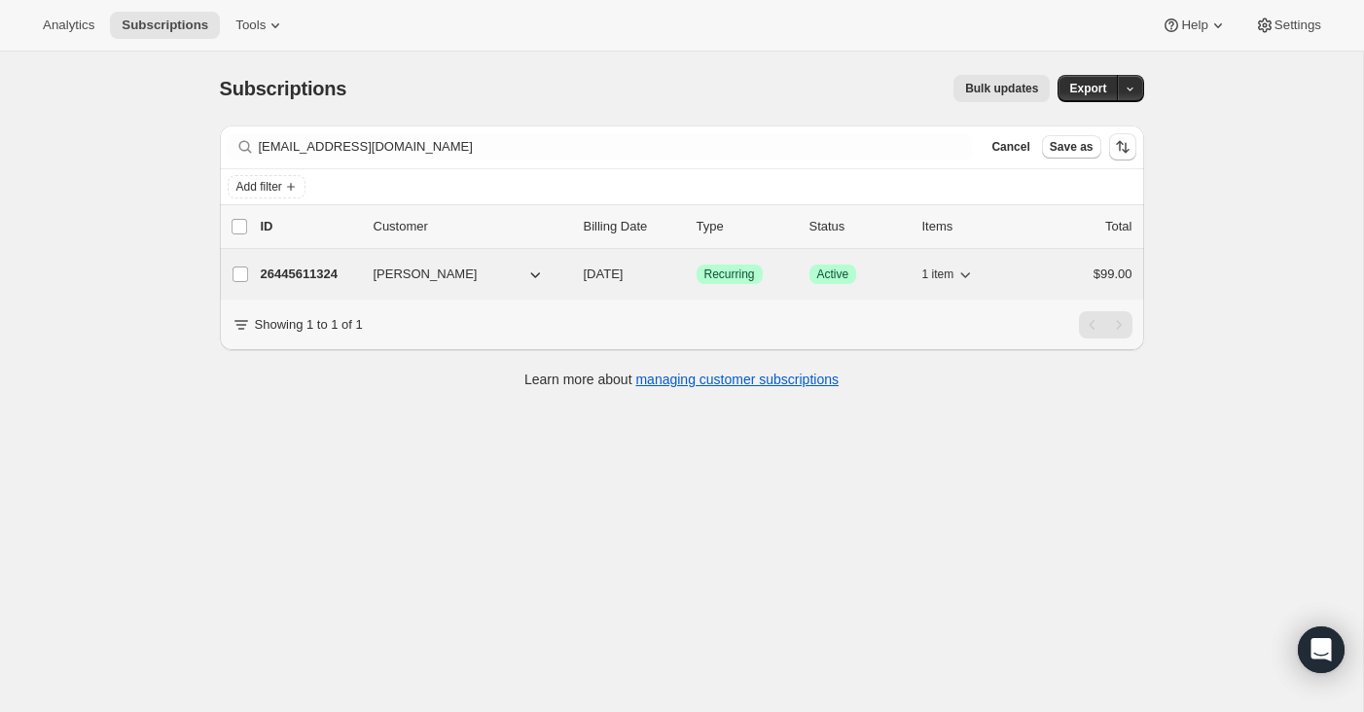
click at [310, 274] on p "26445611324" at bounding box center [309, 274] width 97 height 19
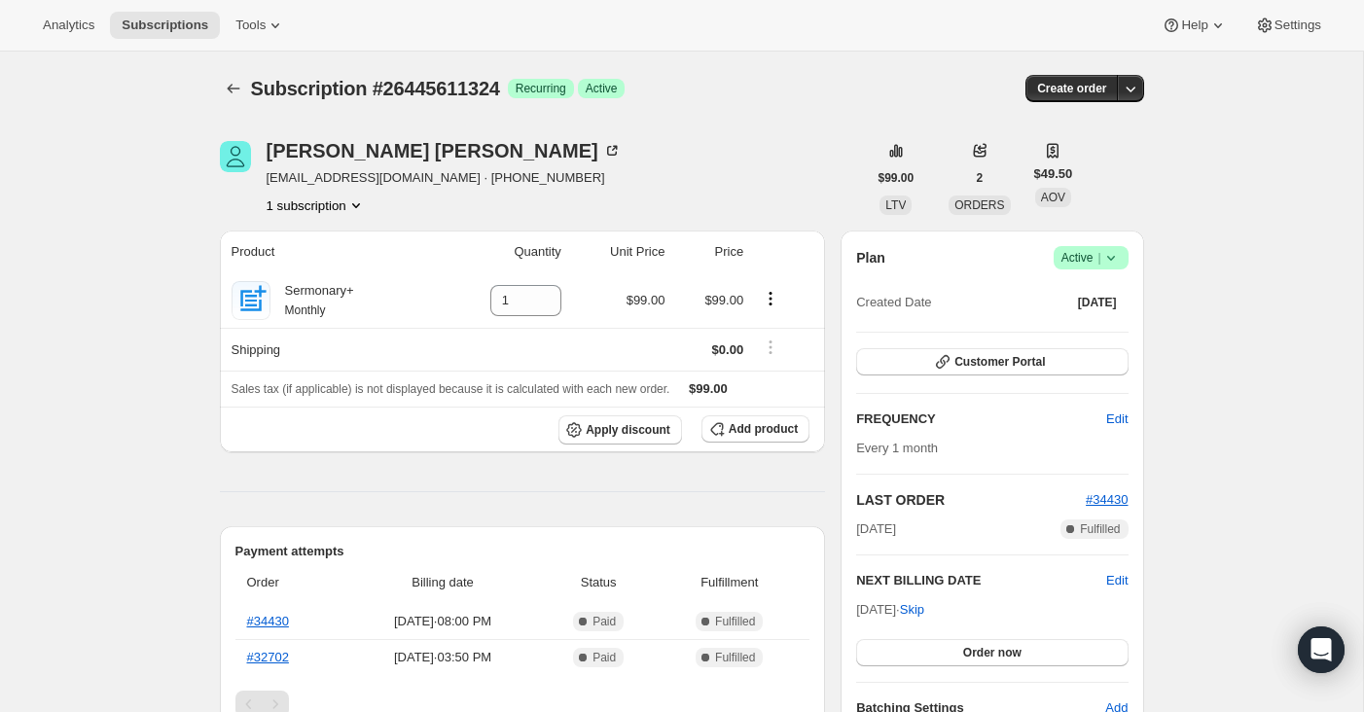
click at [1121, 265] on span "Success Active |" at bounding box center [1090, 257] width 75 height 23
click at [1092, 327] on span "Cancel subscription" at bounding box center [1085, 329] width 110 height 15
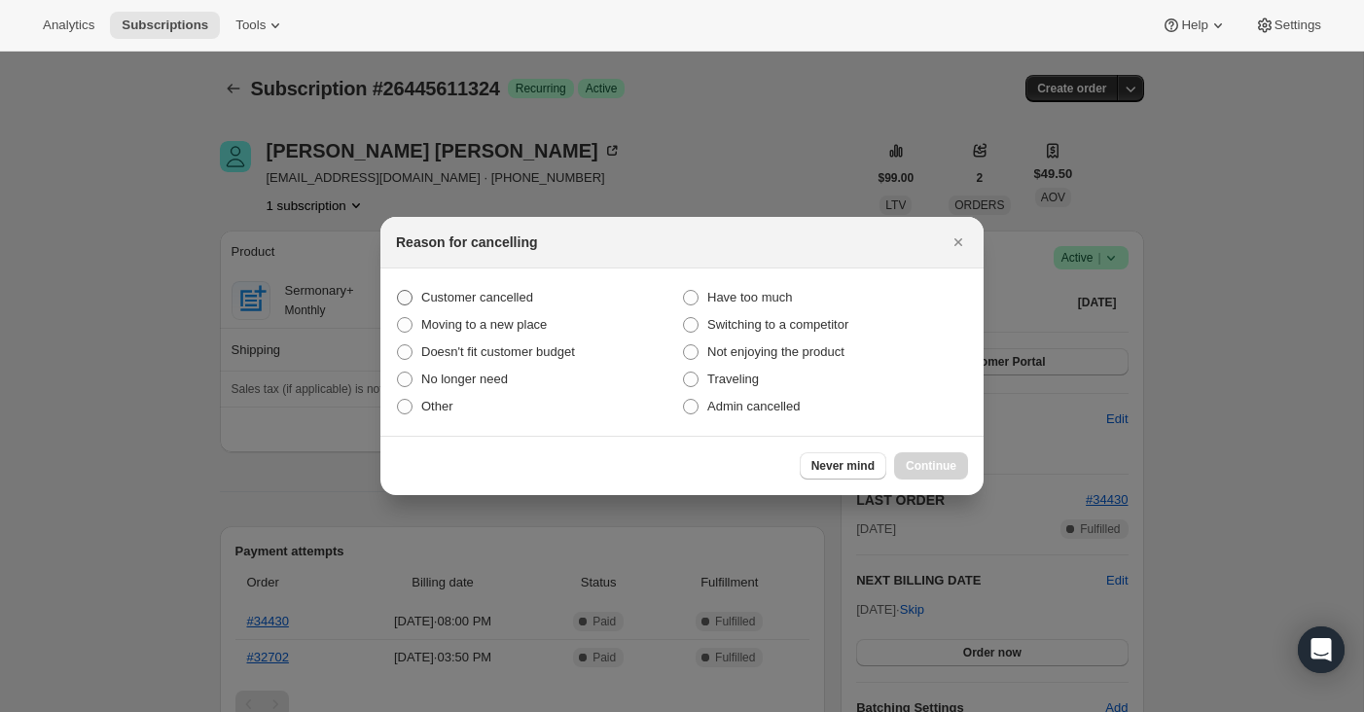
click at [533, 290] on span "Customer cancelled" at bounding box center [477, 297] width 112 height 15
click at [398, 290] on input "Customer cancelled" at bounding box center [397, 290] width 1 height 1
radio input "true"
click at [945, 475] on button "Continue" at bounding box center [931, 465] width 74 height 27
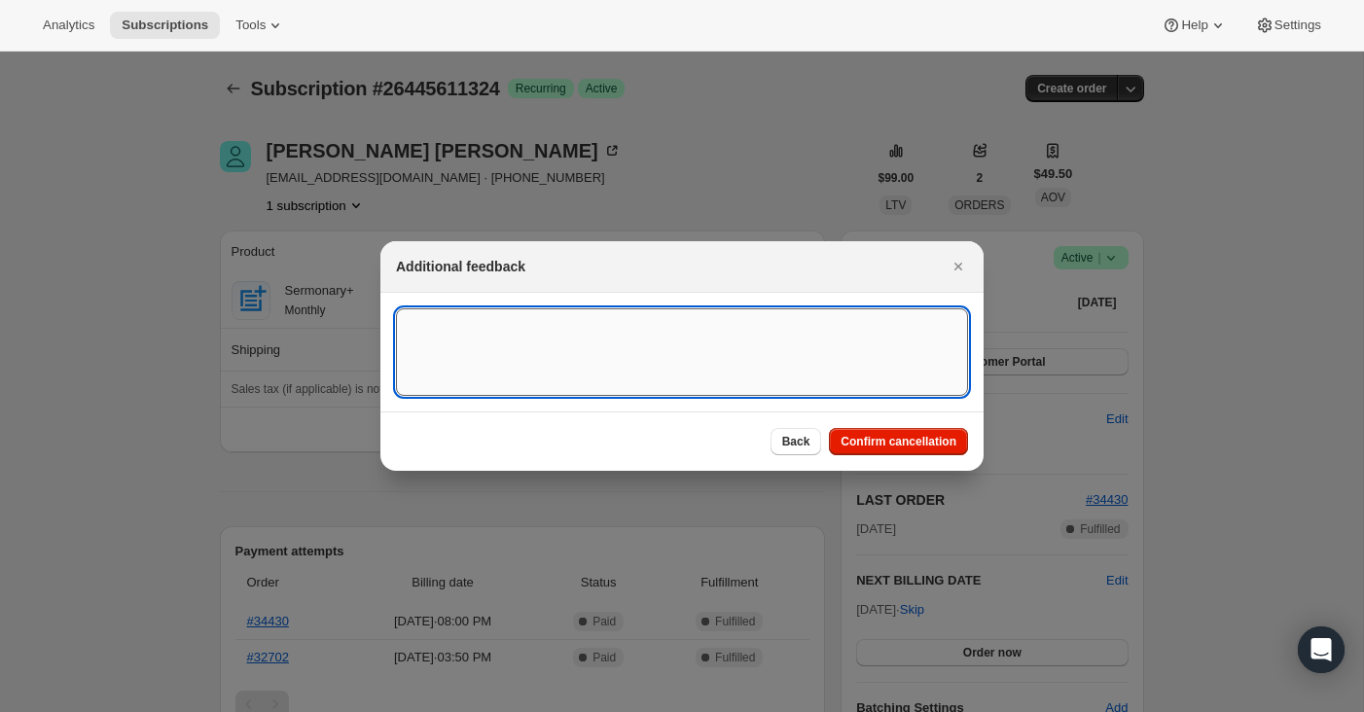
click at [730, 352] on textarea ":r14b:" at bounding box center [682, 352] width 572 height 88
type textarea "canceled on 9/8"
click at [944, 443] on span "Confirm cancellation" at bounding box center [898, 442] width 116 height 16
